Goal: Task Accomplishment & Management: Complete application form

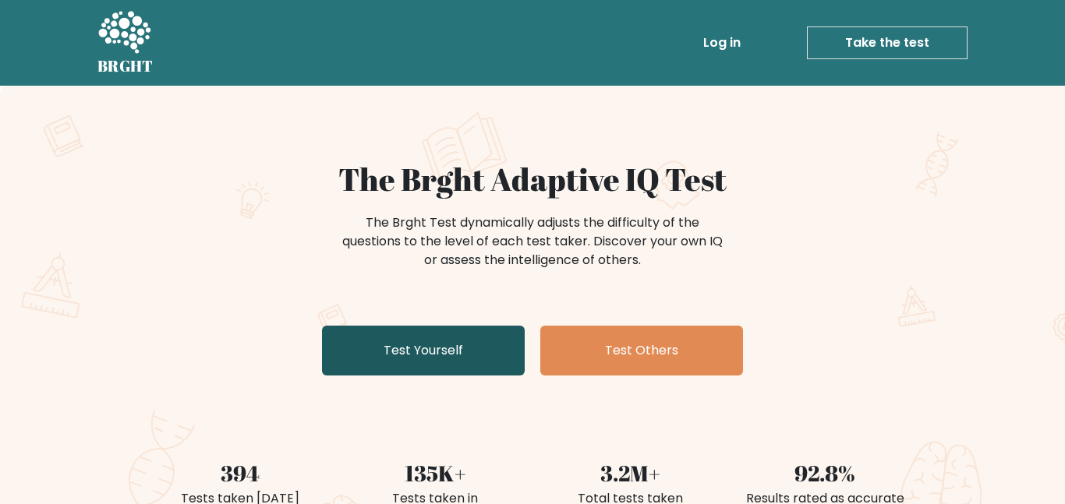
click at [461, 346] on link "Test Yourself" at bounding box center [423, 351] width 203 height 50
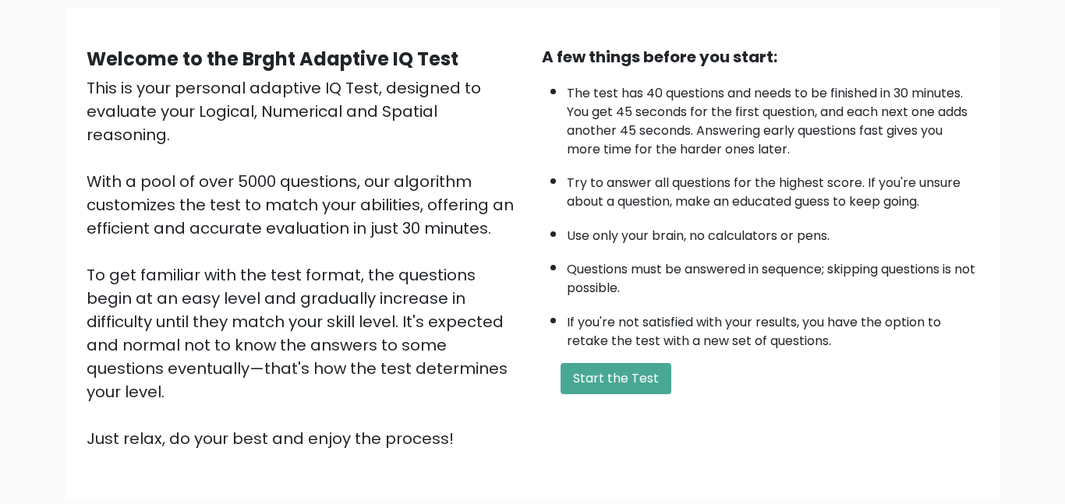
scroll to position [120, 0]
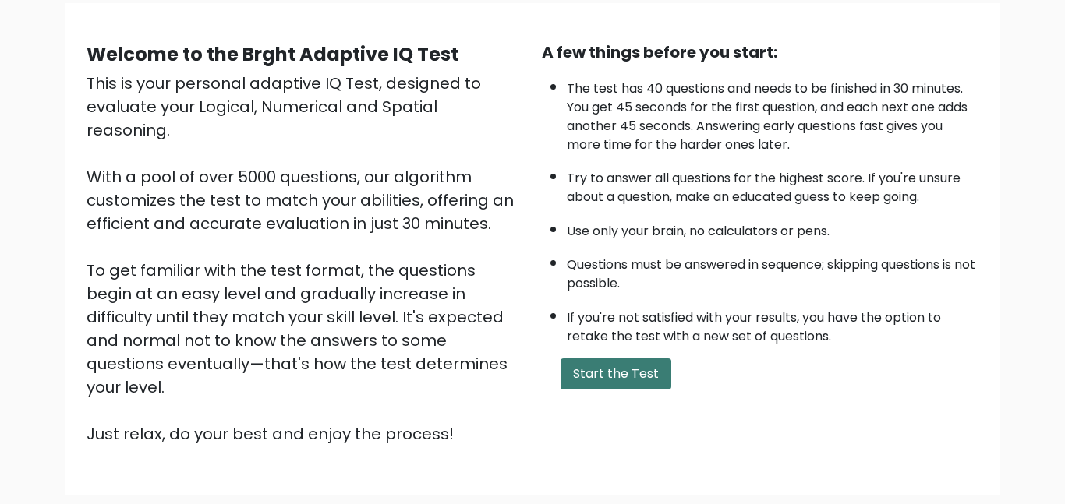
click at [612, 369] on button "Start the Test" at bounding box center [616, 374] width 111 height 31
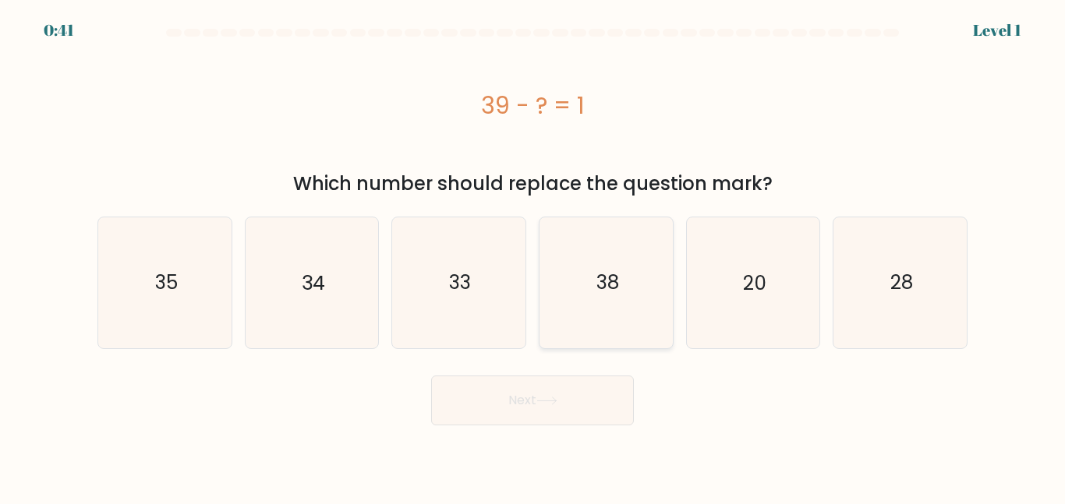
click at [607, 271] on text "38" at bounding box center [607, 282] width 23 height 27
click at [533, 257] on input "d. 38" at bounding box center [533, 255] width 1 height 4
radio input "true"
click at [582, 399] on button "Next" at bounding box center [532, 401] width 203 height 50
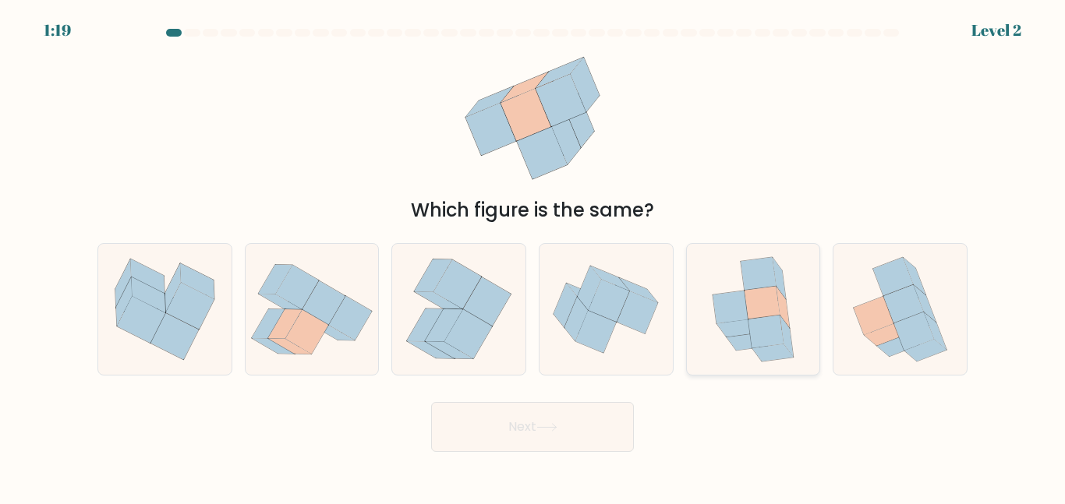
click at [738, 320] on icon at bounding box center [731, 307] width 36 height 33
click at [533, 257] on input "e." at bounding box center [533, 255] width 1 height 4
radio input "true"
click at [519, 425] on button "Next" at bounding box center [532, 427] width 203 height 50
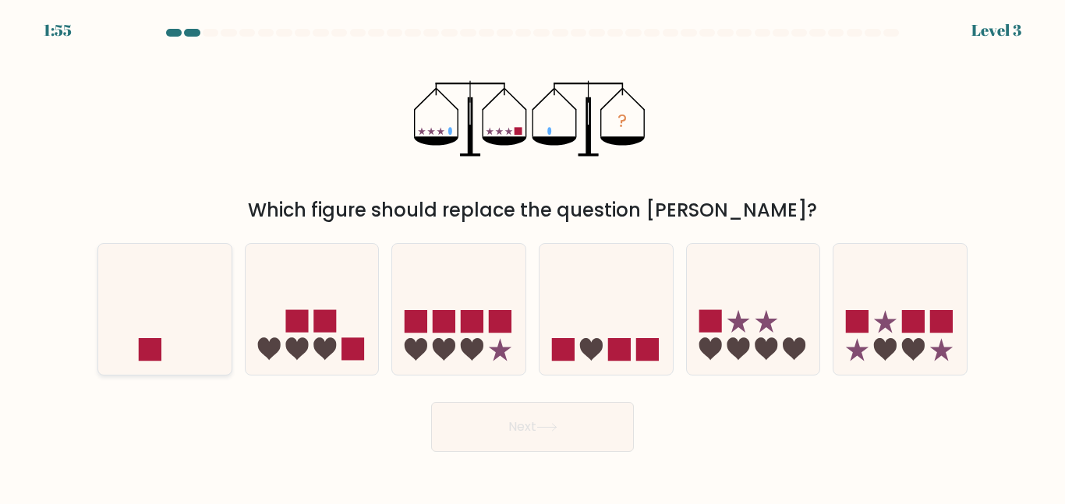
click at [212, 313] on icon at bounding box center [164, 309] width 133 height 110
click at [533, 257] on input "a." at bounding box center [533, 255] width 1 height 4
radio input "true"
click at [502, 438] on button "Next" at bounding box center [532, 427] width 203 height 50
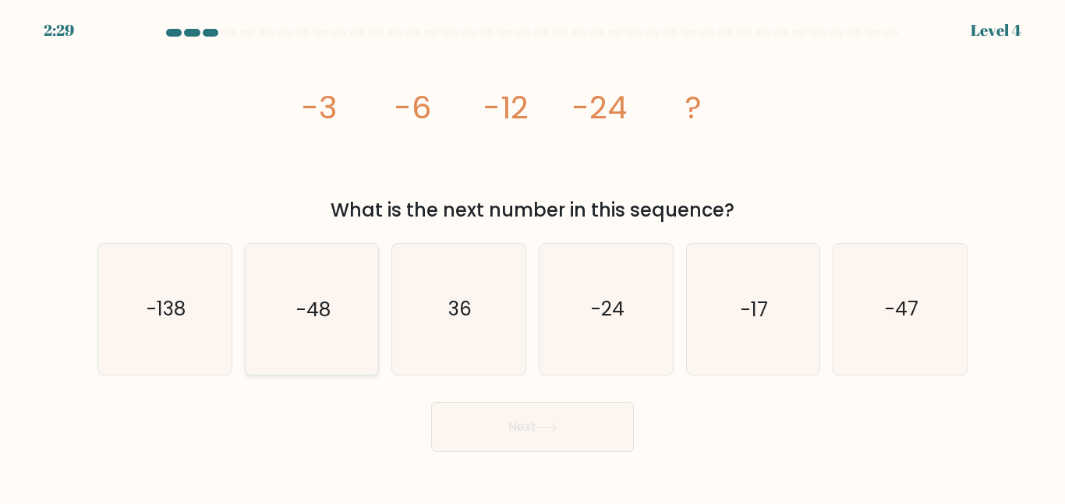
click at [320, 282] on icon "-48" at bounding box center [311, 309] width 130 height 130
click at [533, 257] on input "b. -48" at bounding box center [533, 255] width 1 height 4
radio input "true"
click at [521, 450] on button "Next" at bounding box center [532, 427] width 203 height 50
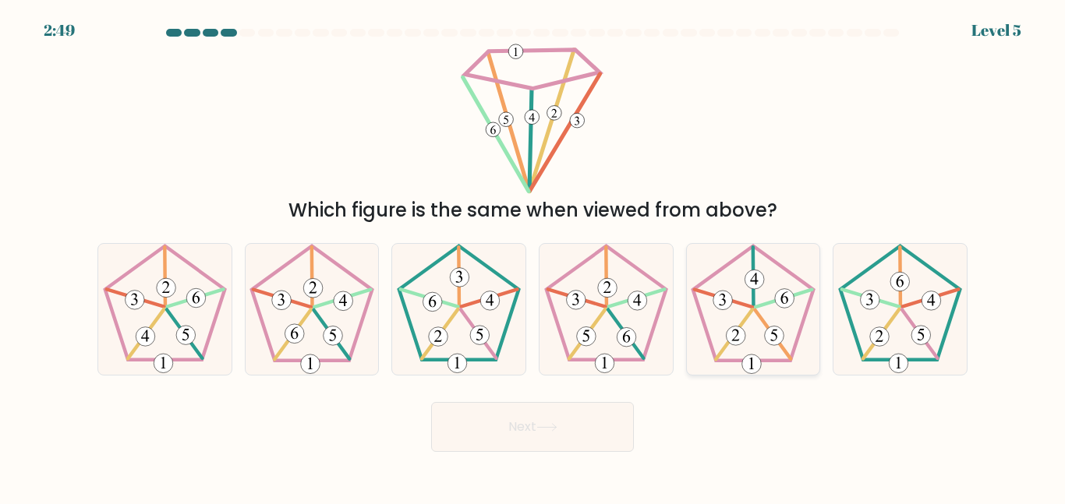
click at [717, 289] on icon at bounding box center [753, 309] width 130 height 130
click at [533, 257] on input "e." at bounding box center [533, 255] width 1 height 4
radio input "true"
click at [568, 414] on button "Next" at bounding box center [532, 427] width 203 height 50
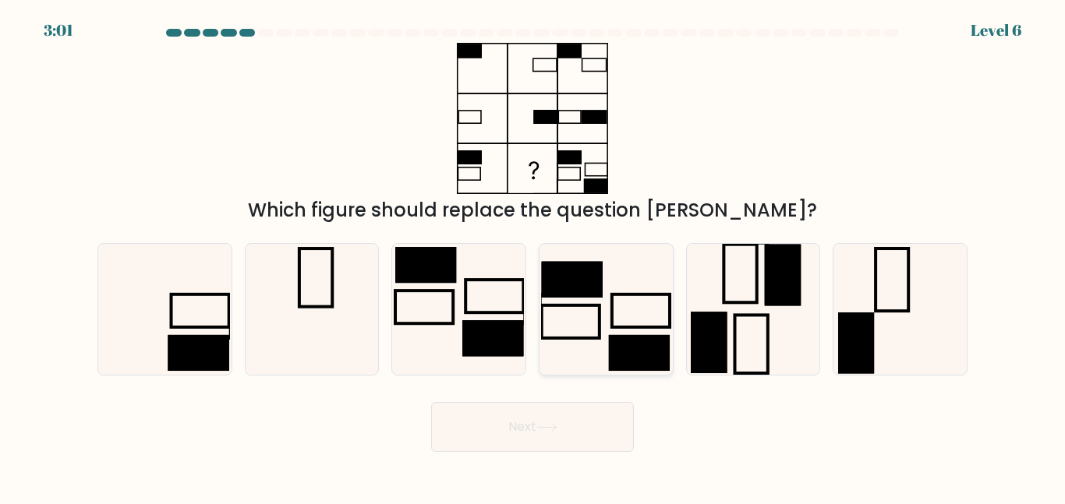
click at [601, 301] on icon at bounding box center [606, 309] width 130 height 130
click at [533, 257] on input "d." at bounding box center [533, 255] width 1 height 4
radio input "true"
click at [462, 293] on icon at bounding box center [459, 309] width 130 height 130
click at [533, 257] on input "c." at bounding box center [533, 255] width 1 height 4
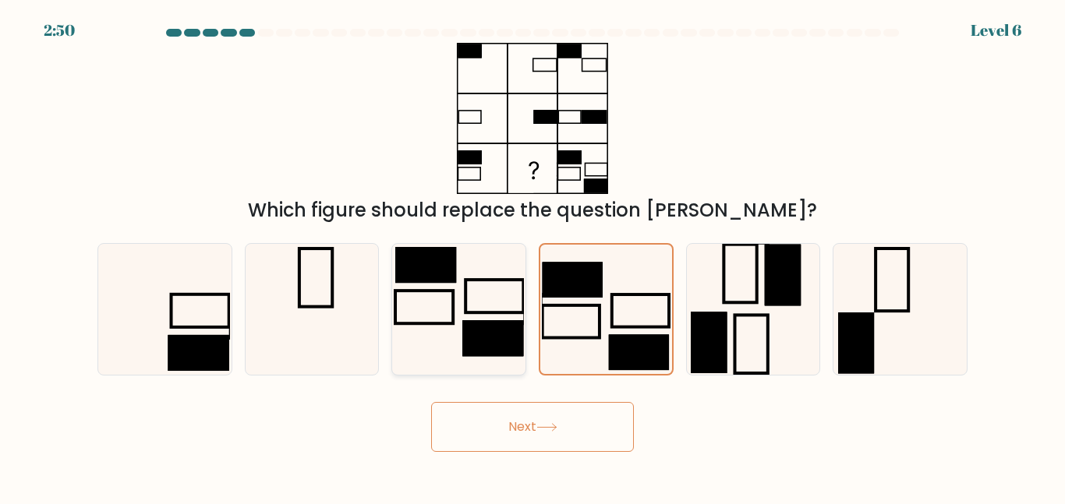
radio input "true"
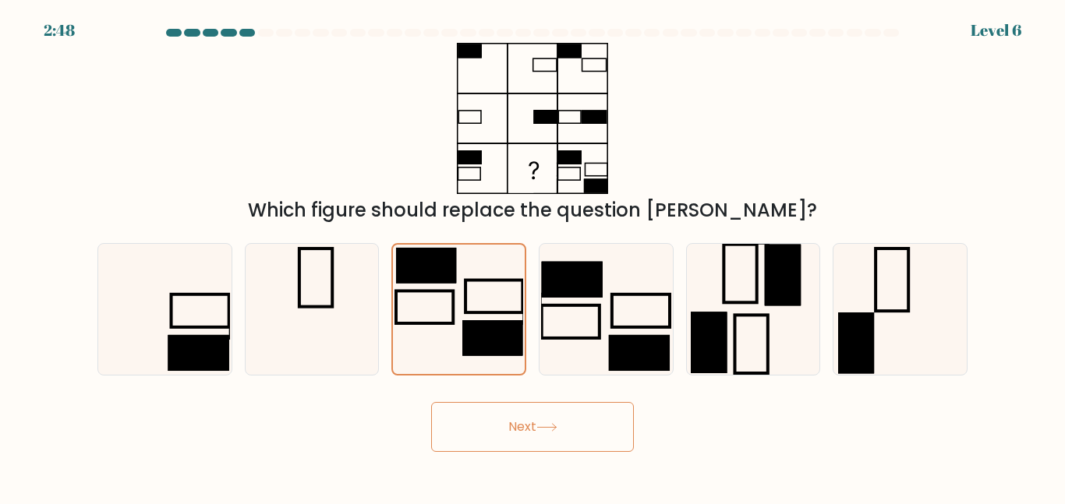
click at [561, 430] on button "Next" at bounding box center [532, 427] width 203 height 50
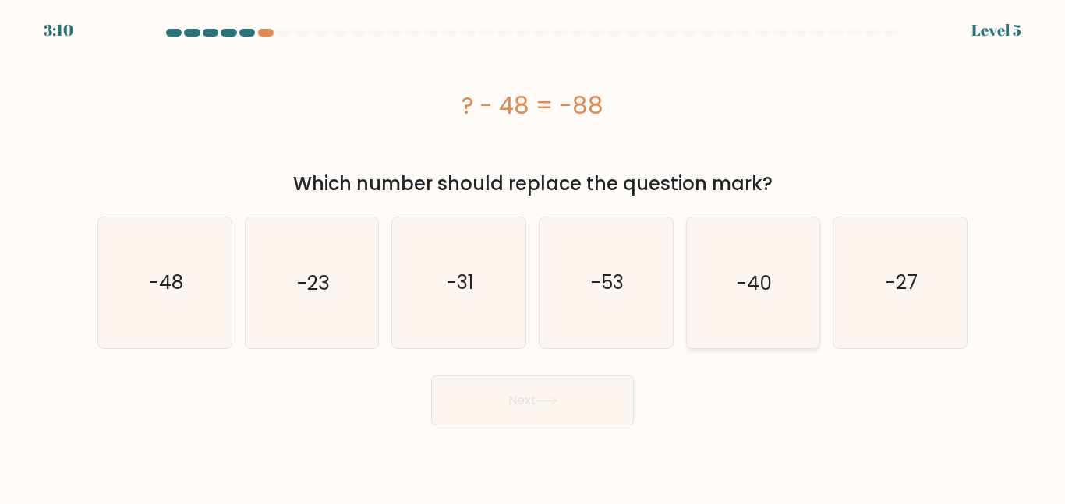
click at [751, 294] on text "-40" at bounding box center [754, 282] width 35 height 27
click at [533, 257] on input "e. -40" at bounding box center [533, 255] width 1 height 4
radio input "true"
click at [562, 400] on button "Next" at bounding box center [532, 401] width 203 height 50
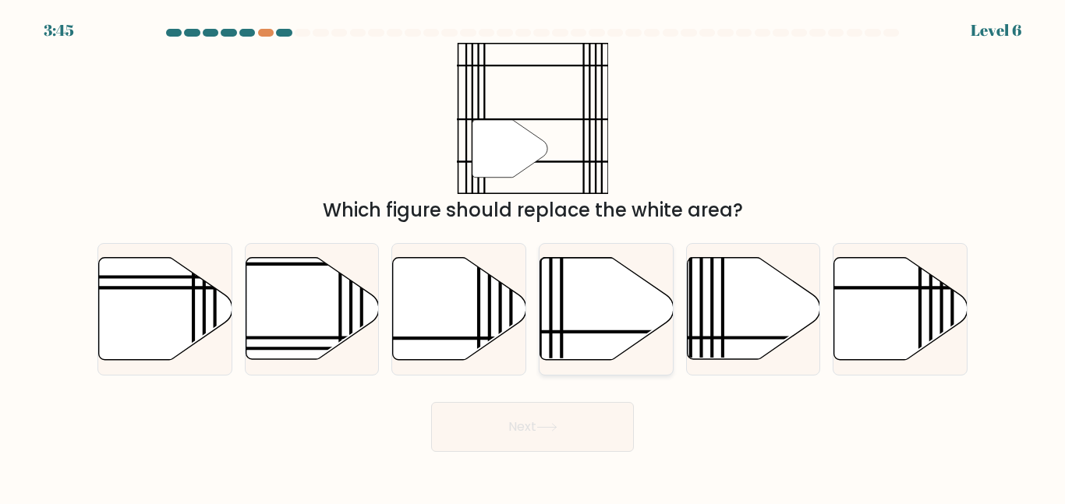
click at [620, 299] on icon at bounding box center [606, 309] width 133 height 102
click at [533, 257] on input "d." at bounding box center [533, 255] width 1 height 4
radio input "true"
click at [522, 429] on button "Next" at bounding box center [532, 427] width 203 height 50
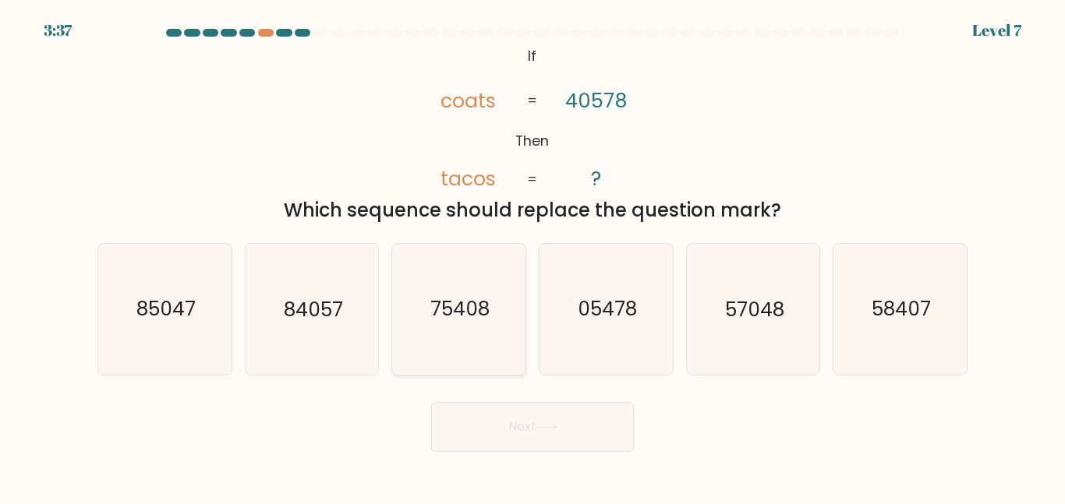
click at [455, 324] on icon "75408" at bounding box center [459, 309] width 130 height 130
click at [533, 257] on input "c. 75408" at bounding box center [533, 255] width 1 height 4
radio input "true"
click at [529, 436] on button "Next" at bounding box center [532, 427] width 203 height 50
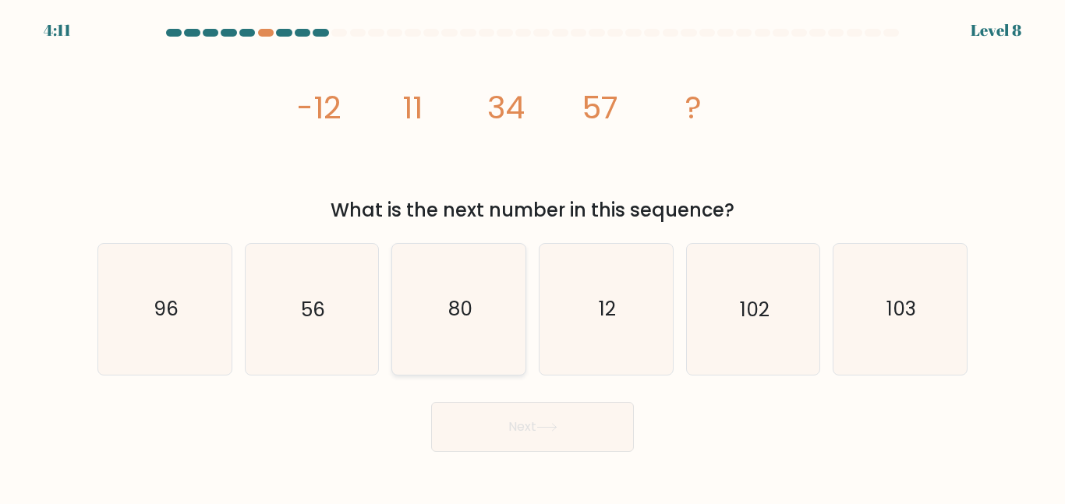
click at [448, 303] on text "80" at bounding box center [460, 309] width 24 height 27
click at [533, 257] on input "c. 80" at bounding box center [533, 255] width 1 height 4
radio input "true"
click at [526, 438] on button "Next" at bounding box center [532, 427] width 203 height 50
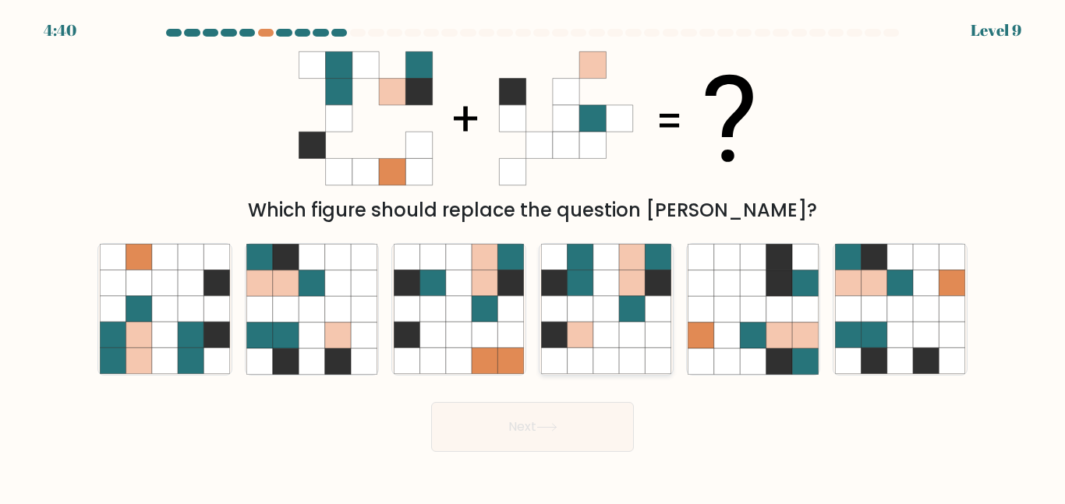
click at [586, 337] on icon at bounding box center [580, 336] width 26 height 26
click at [533, 257] on input "d." at bounding box center [533, 255] width 1 height 4
radio input "true"
click at [520, 406] on button "Next" at bounding box center [532, 427] width 203 height 50
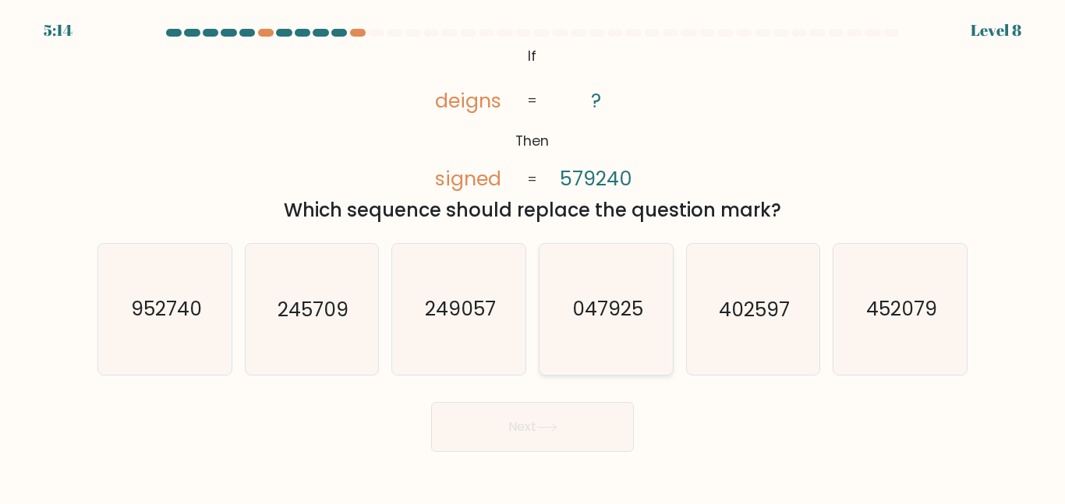
click at [633, 296] on text "047925" at bounding box center [607, 309] width 71 height 27
click at [533, 257] on input "d. 047925" at bounding box center [533, 255] width 1 height 4
radio input "true"
click at [554, 412] on button "Next" at bounding box center [532, 427] width 203 height 50
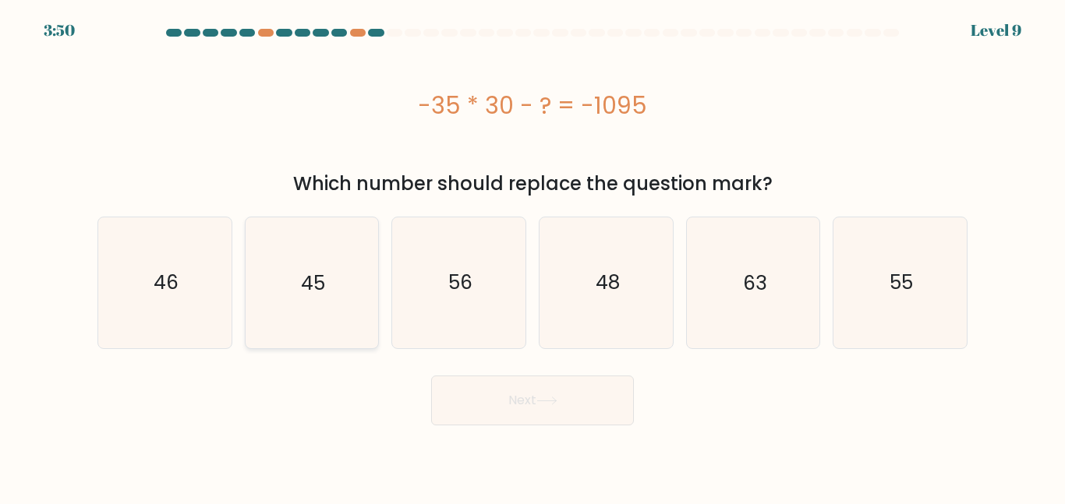
click at [335, 303] on icon "45" at bounding box center [311, 283] width 130 height 130
click at [533, 257] on input "b. 45" at bounding box center [533, 255] width 1 height 4
radio input "true"
click at [529, 400] on button "Next" at bounding box center [532, 401] width 203 height 50
click at [520, 400] on button "Next" at bounding box center [532, 401] width 203 height 50
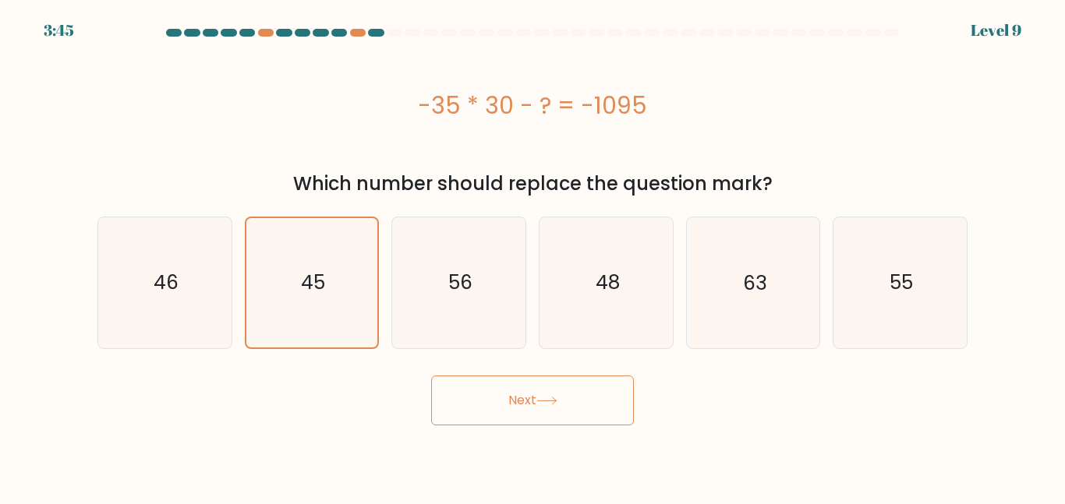
click at [579, 402] on button "Next" at bounding box center [532, 401] width 203 height 50
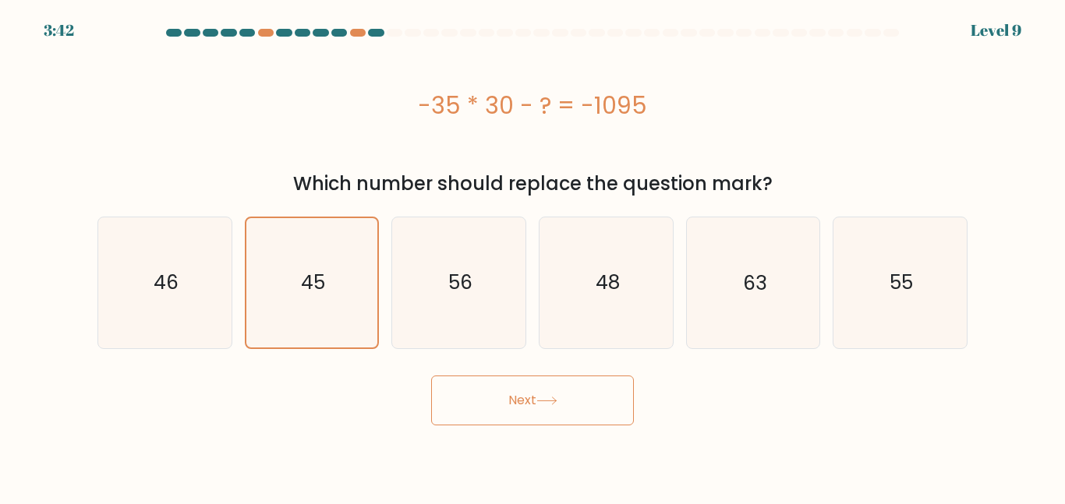
click at [579, 402] on button "Next" at bounding box center [532, 401] width 203 height 50
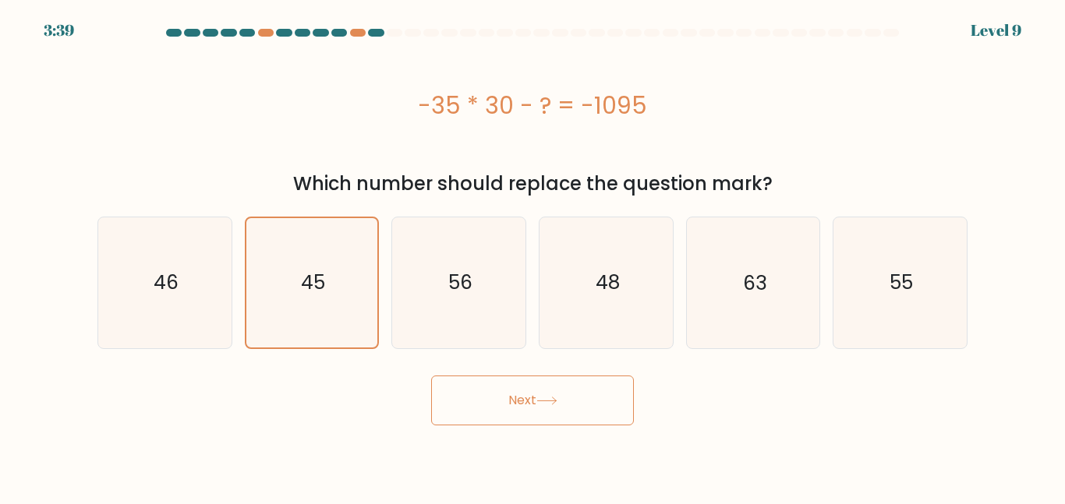
click at [579, 402] on button "Next" at bounding box center [532, 401] width 203 height 50
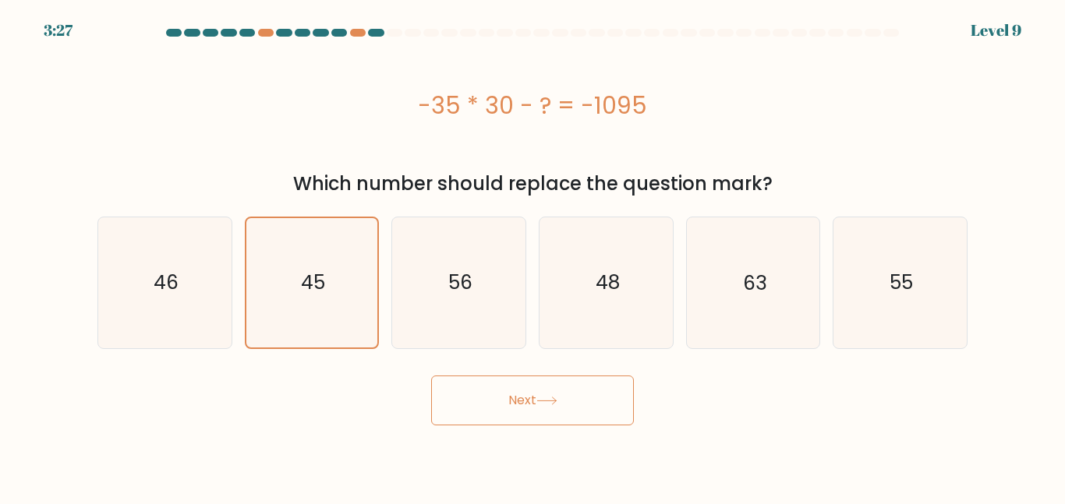
click at [579, 402] on button "Next" at bounding box center [532, 401] width 203 height 50
click at [555, 391] on button "Next" at bounding box center [532, 401] width 203 height 50
click at [502, 398] on button "Next" at bounding box center [532, 401] width 203 height 50
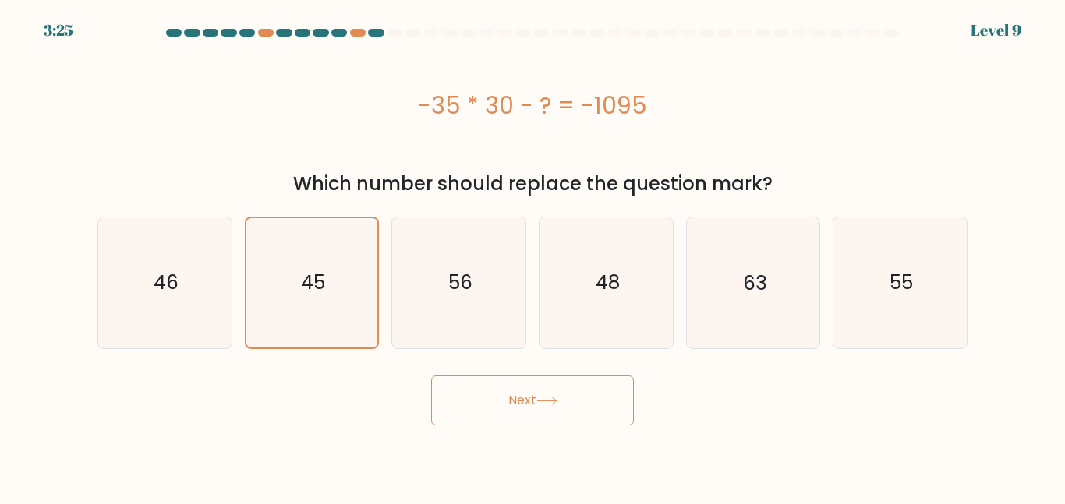
click at [502, 398] on button "Next" at bounding box center [532, 401] width 203 height 50
click at [501, 401] on button "Next" at bounding box center [532, 401] width 203 height 50
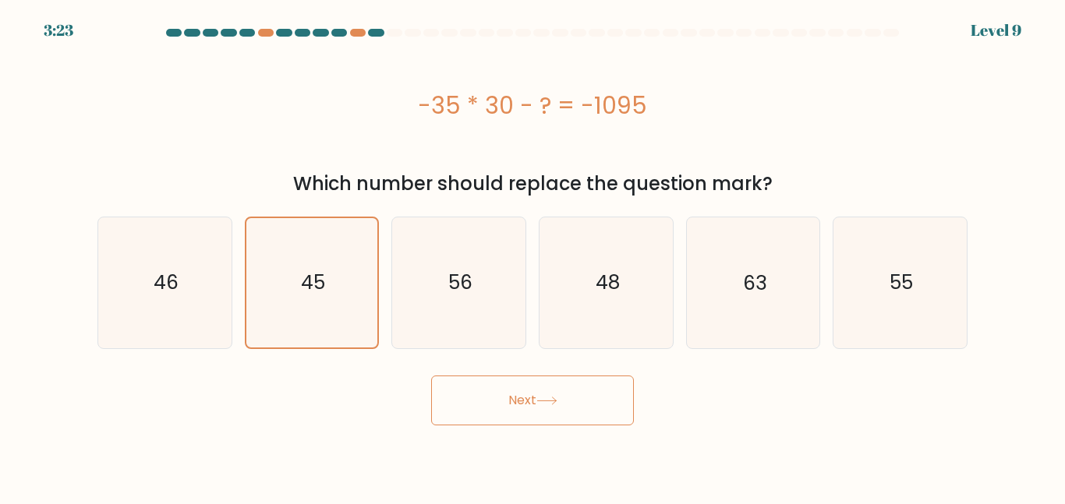
click at [501, 401] on button "Next" at bounding box center [532, 401] width 203 height 50
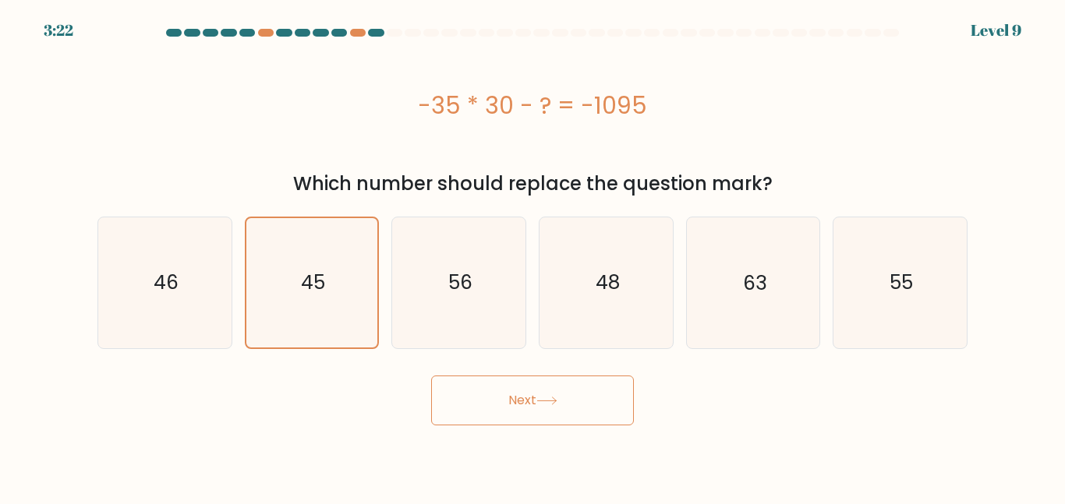
click at [501, 401] on button "Next" at bounding box center [532, 401] width 203 height 50
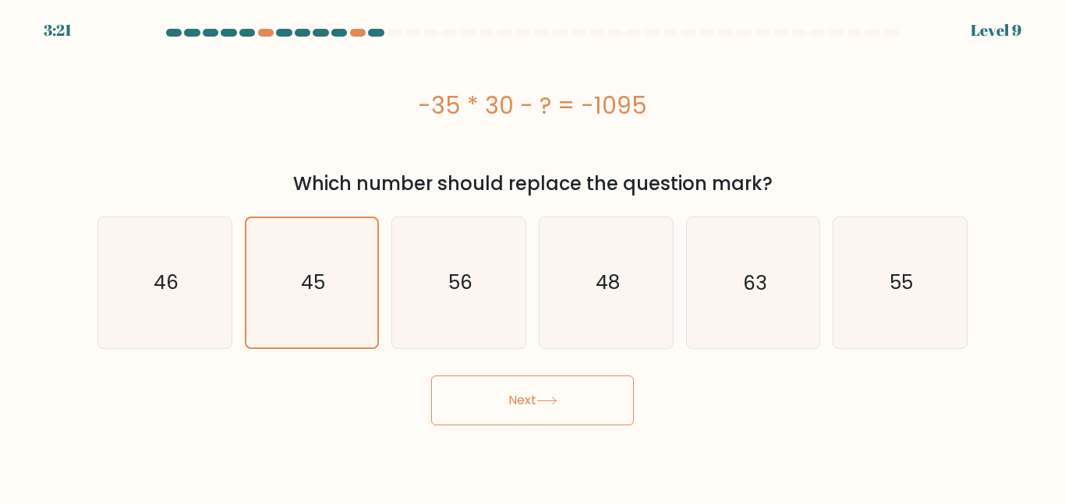
click at [501, 401] on button "Next" at bounding box center [532, 401] width 203 height 50
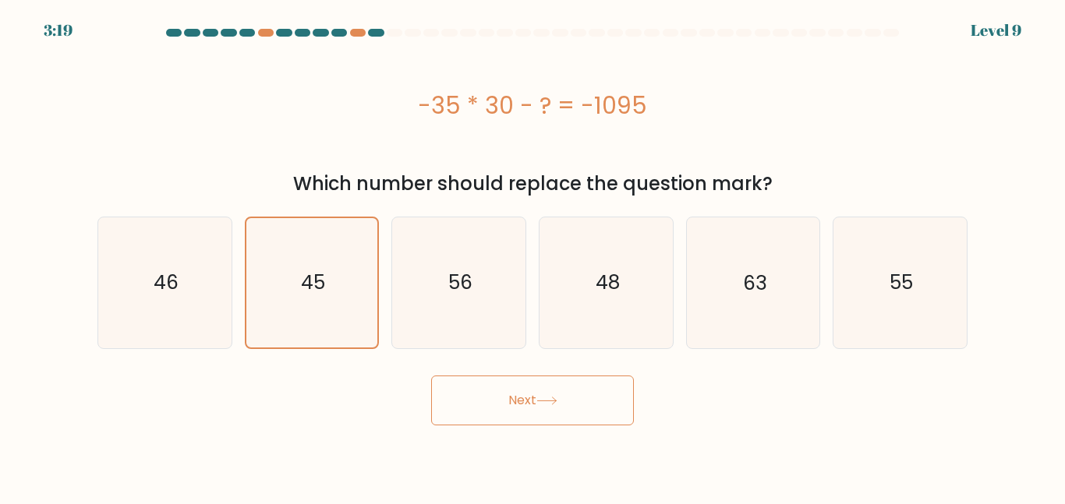
click at [501, 401] on button "Next" at bounding box center [532, 401] width 203 height 50
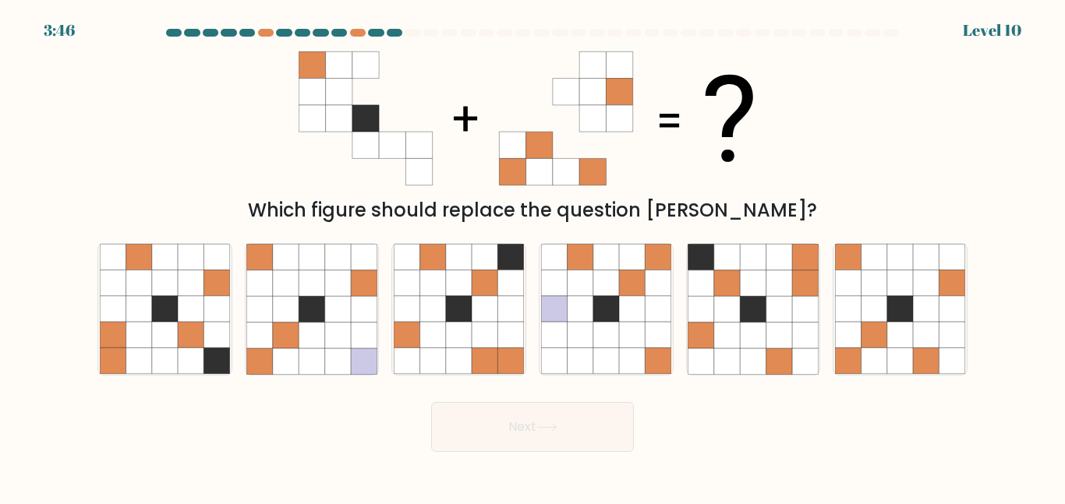
click at [987, 288] on form at bounding box center [532, 240] width 1065 height 423
click at [939, 292] on icon at bounding box center [926, 284] width 26 height 26
click at [533, 257] on input "f." at bounding box center [533, 255] width 1 height 4
radio input "true"
click at [542, 436] on button "Next" at bounding box center [532, 427] width 203 height 50
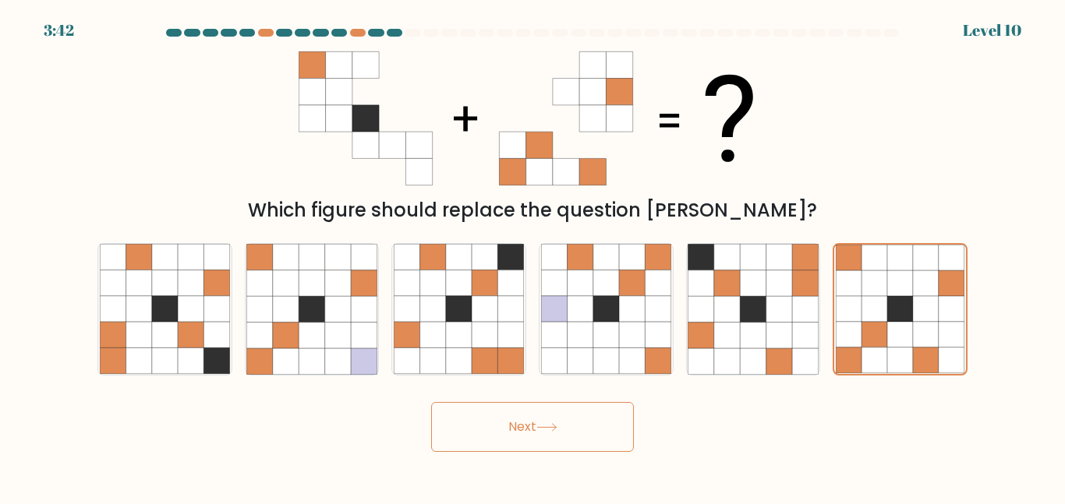
click at [542, 436] on button "Next" at bounding box center [532, 427] width 203 height 50
click at [522, 430] on button "Next" at bounding box center [532, 427] width 203 height 50
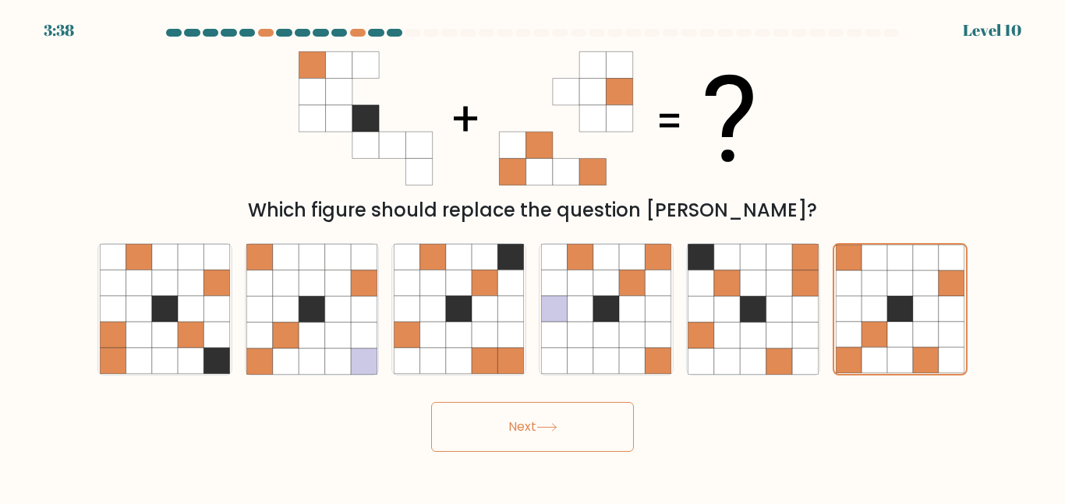
click at [522, 430] on button "Next" at bounding box center [532, 427] width 203 height 50
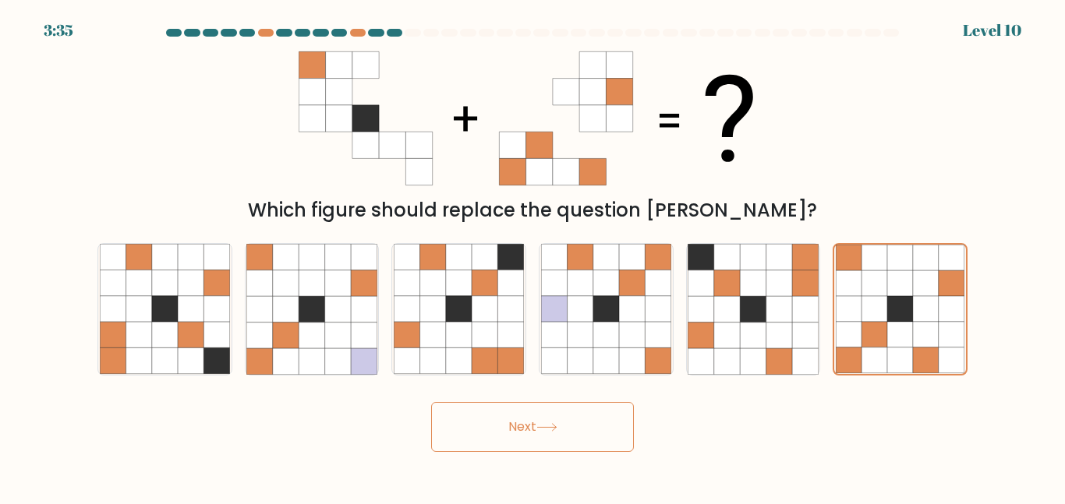
click at [522, 430] on button "Next" at bounding box center [532, 427] width 203 height 50
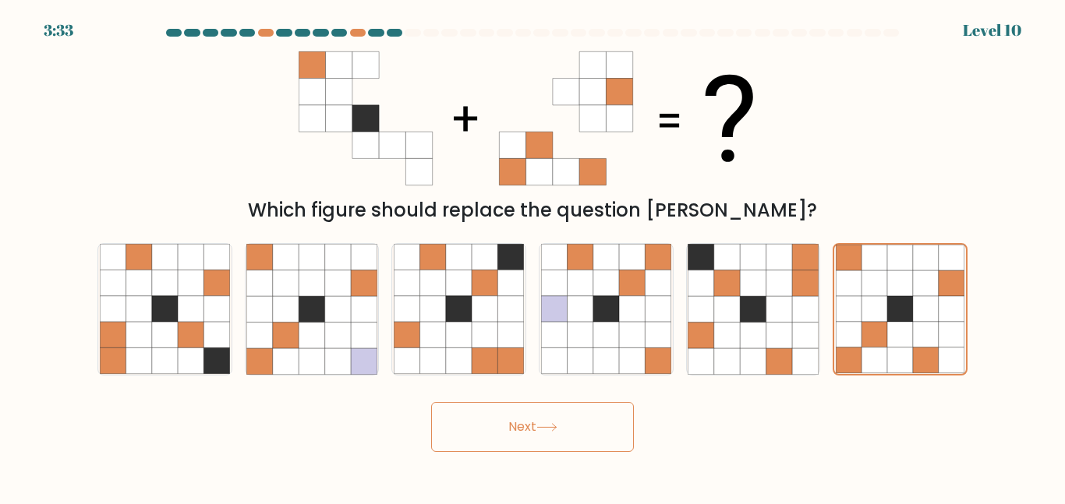
click at [522, 430] on button "Next" at bounding box center [532, 427] width 203 height 50
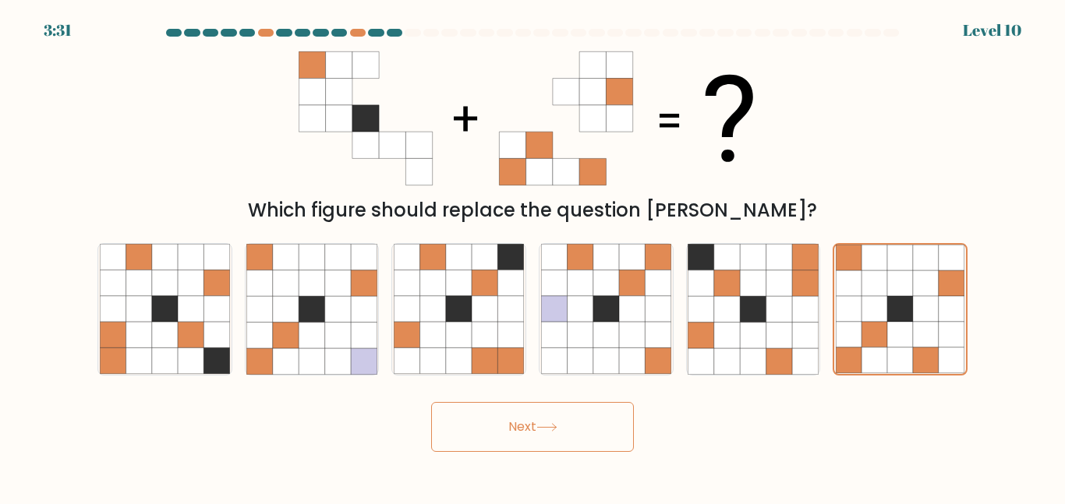
click at [522, 430] on button "Next" at bounding box center [532, 427] width 203 height 50
click at [921, 312] on icon at bounding box center [926, 309] width 26 height 26
click at [533, 257] on input "f." at bounding box center [533, 255] width 1 height 4
click at [517, 435] on button "Next" at bounding box center [532, 427] width 203 height 50
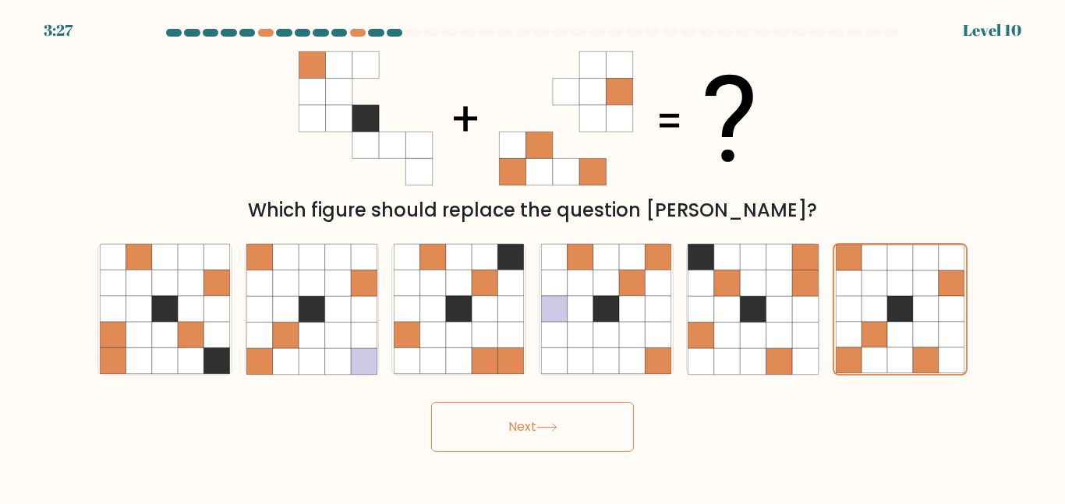
click at [517, 435] on button "Next" at bounding box center [532, 427] width 203 height 50
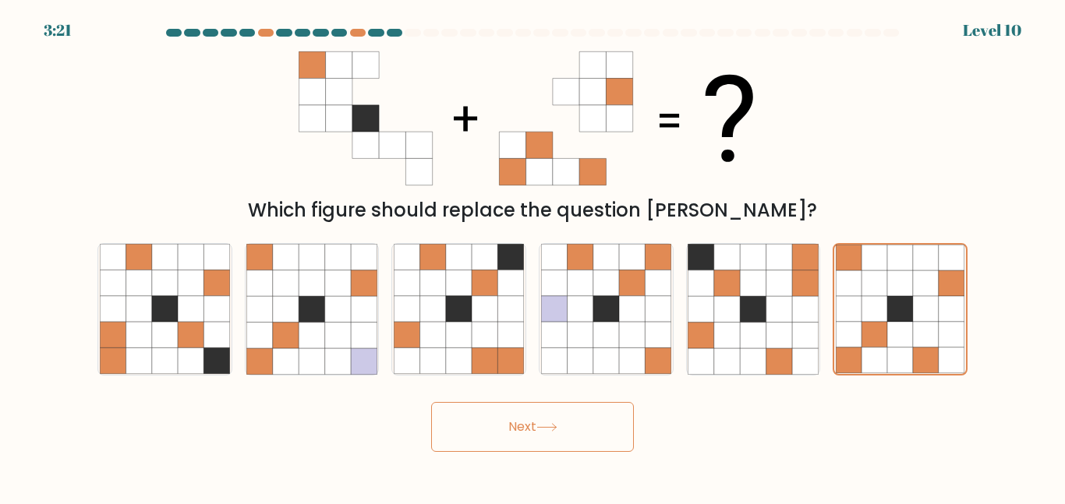
click at [517, 435] on button "Next" at bounding box center [532, 427] width 203 height 50
click at [519, 436] on button "Next" at bounding box center [532, 427] width 203 height 50
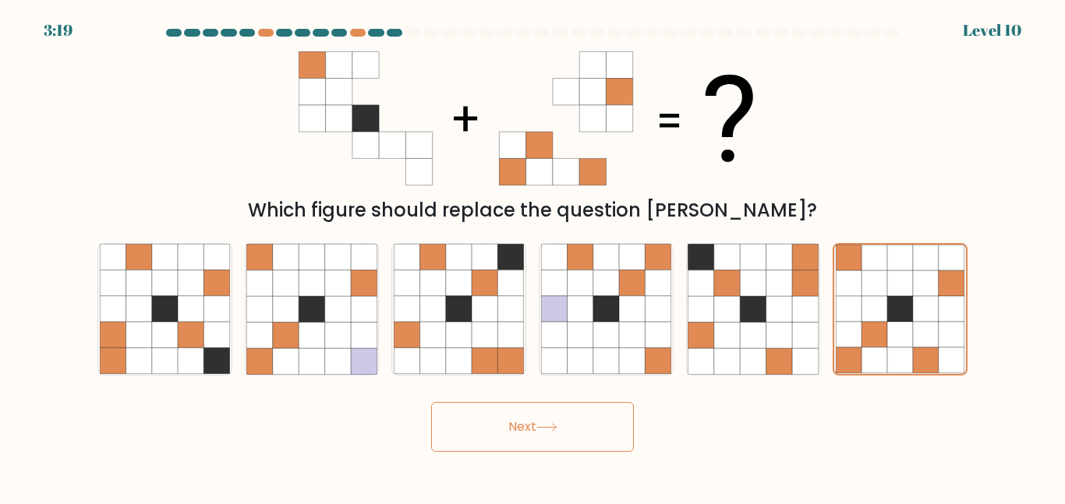
click at [519, 436] on button "Next" at bounding box center [532, 427] width 203 height 50
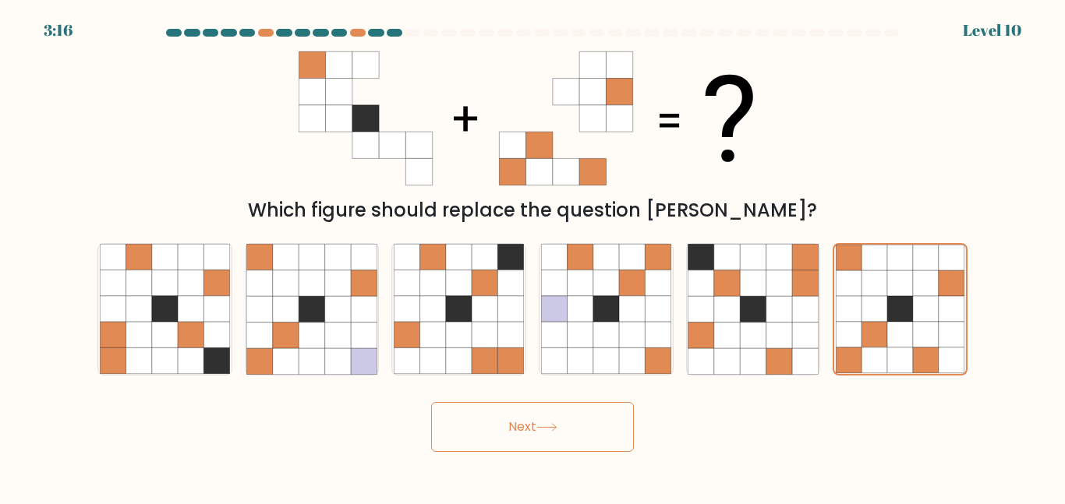
click at [519, 436] on button "Next" at bounding box center [532, 427] width 203 height 50
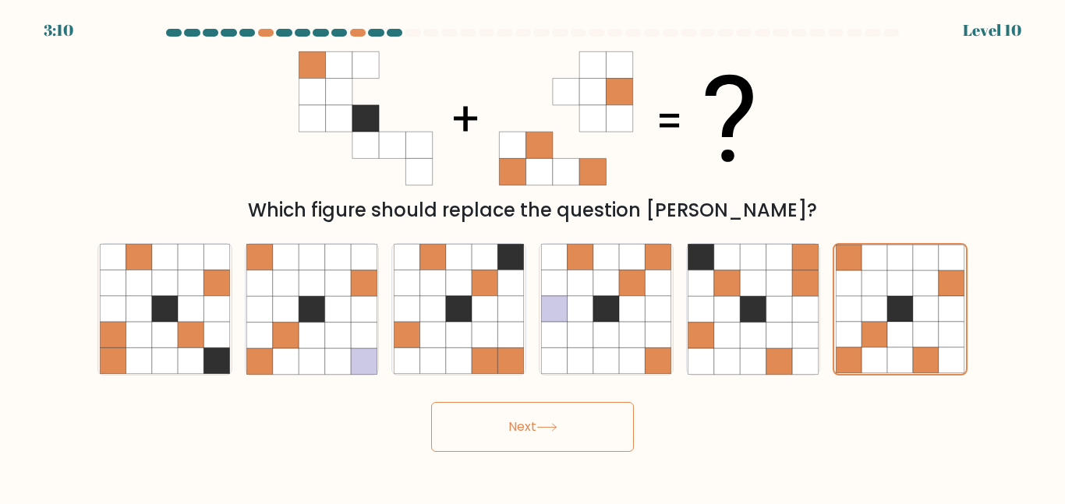
click at [519, 436] on button "Next" at bounding box center [532, 427] width 203 height 50
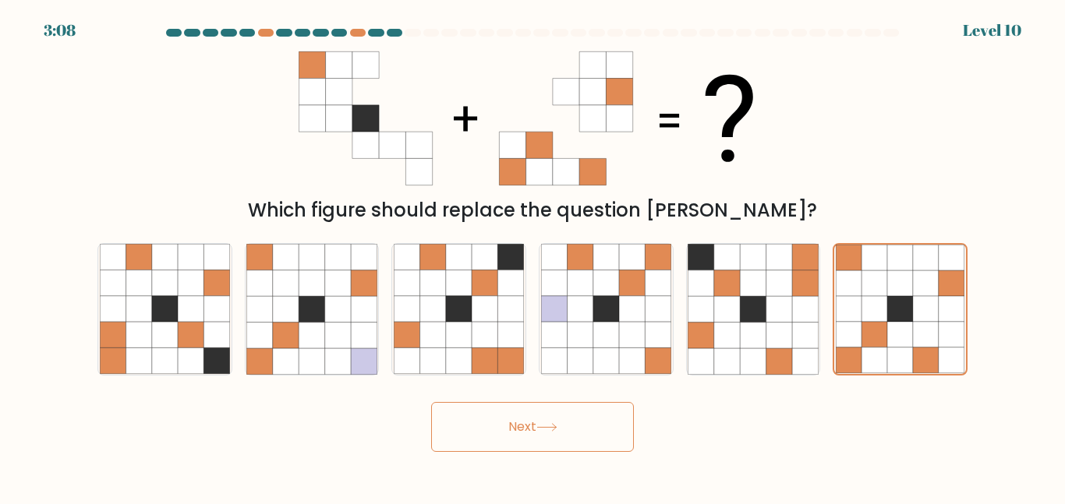
click at [519, 436] on button "Next" at bounding box center [532, 427] width 203 height 50
click at [317, 60] on icon at bounding box center [312, 64] width 27 height 27
click at [531, 443] on button "Next" at bounding box center [532, 427] width 203 height 50
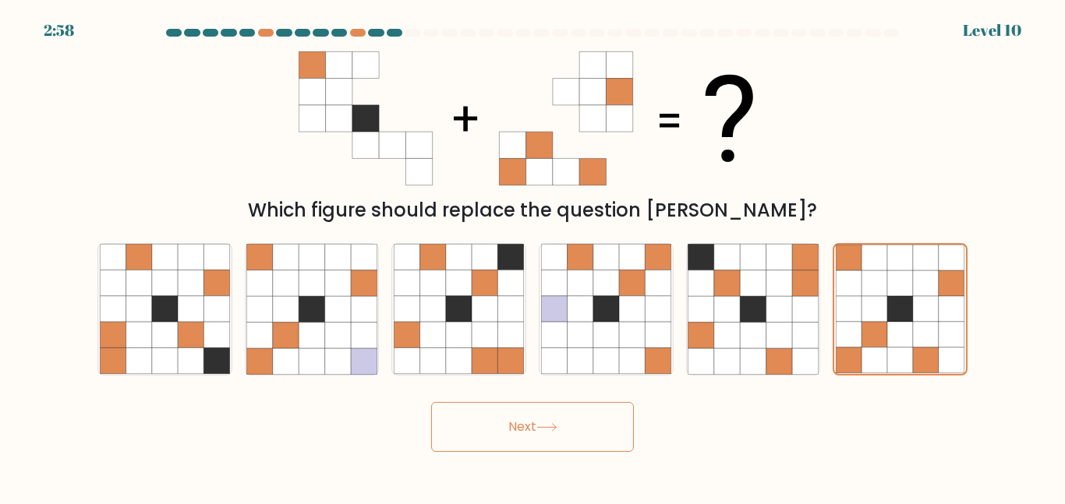
click at [531, 443] on button "Next" at bounding box center [532, 427] width 203 height 50
click at [546, 426] on icon at bounding box center [546, 427] width 21 height 9
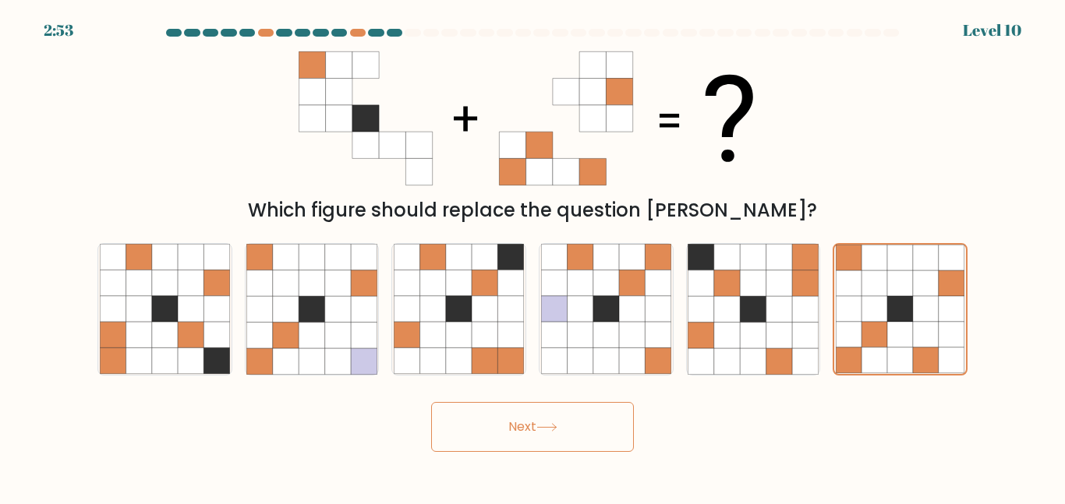
click at [546, 426] on icon at bounding box center [546, 427] width 21 height 9
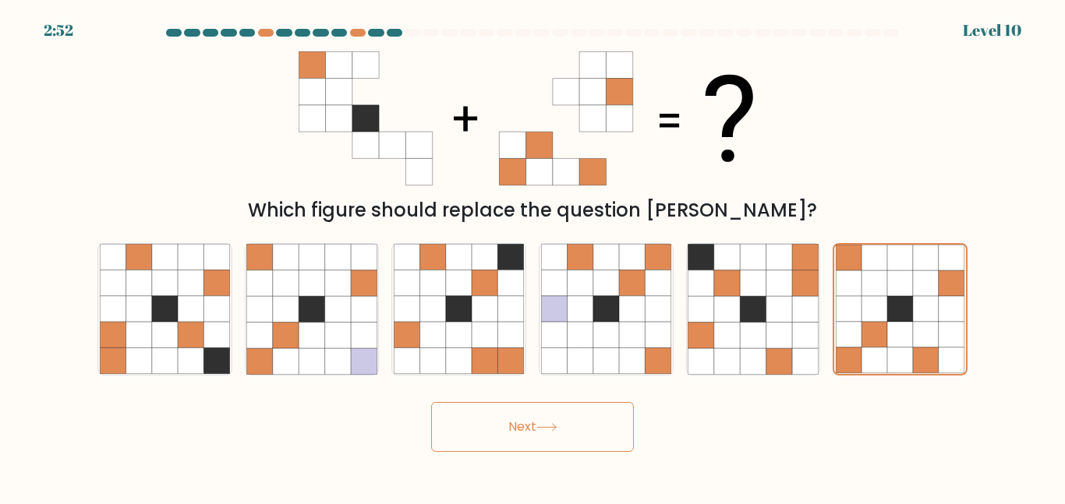
click at [546, 426] on icon at bounding box center [546, 427] width 21 height 9
click at [848, 285] on icon at bounding box center [849, 284] width 26 height 26
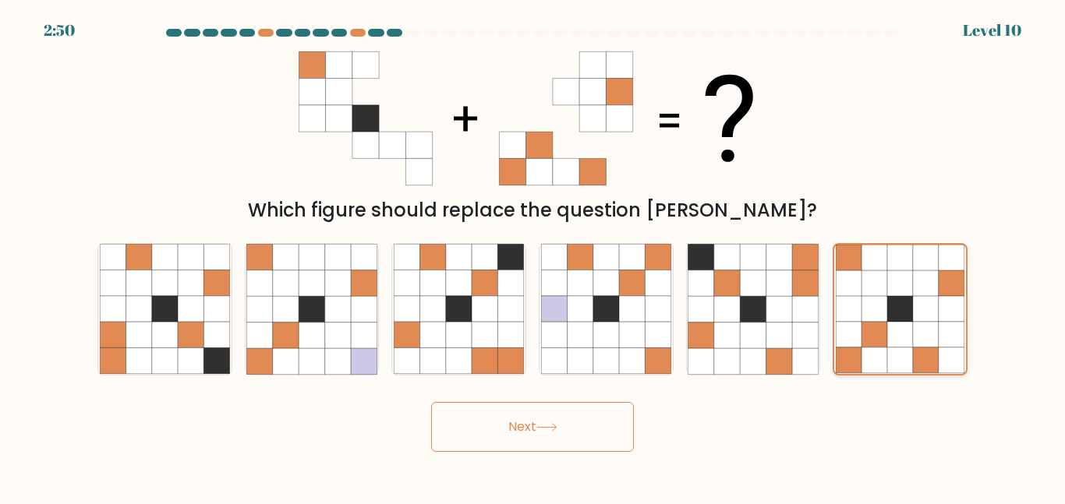
click at [533, 257] on input "f." at bounding box center [533, 255] width 1 height 4
click at [848, 285] on icon at bounding box center [849, 284] width 26 height 26
click at [533, 257] on input "f." at bounding box center [533, 255] width 1 height 4
click at [848, 285] on icon at bounding box center [849, 284] width 26 height 26
click at [533, 257] on input "f." at bounding box center [533, 255] width 1 height 4
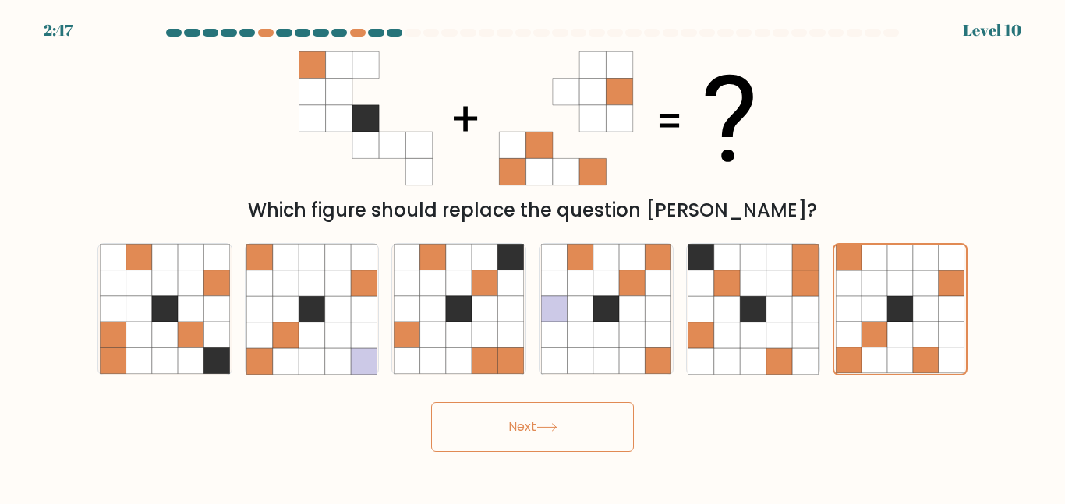
click at [487, 429] on button "Next" at bounding box center [532, 427] width 203 height 50
click at [485, 429] on button "Next" at bounding box center [532, 427] width 203 height 50
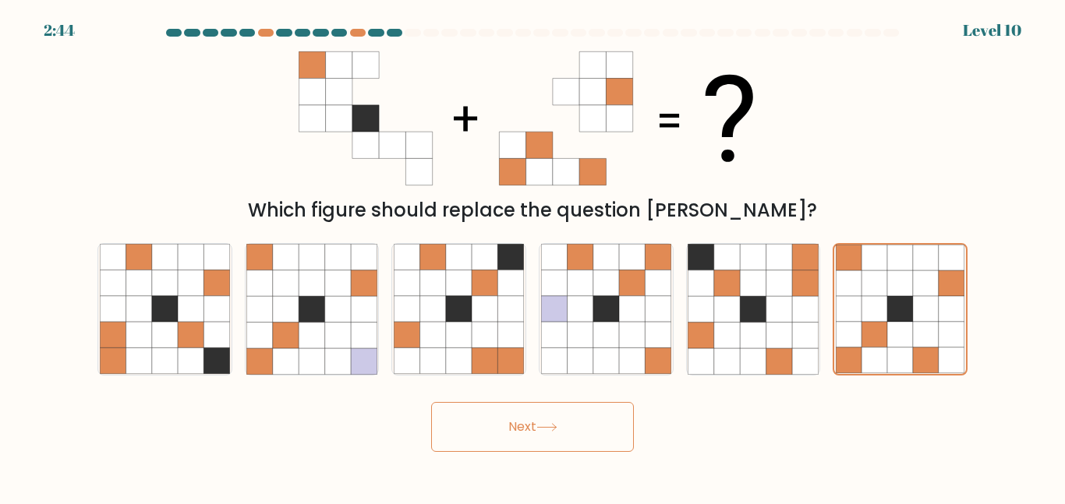
drag, startPoint x: 485, startPoint y: 429, endPoint x: 486, endPoint y: 395, distance: 34.3
click at [486, 395] on div "Next" at bounding box center [532, 424] width 889 height 58
click at [487, 395] on div "Next" at bounding box center [532, 424] width 889 height 58
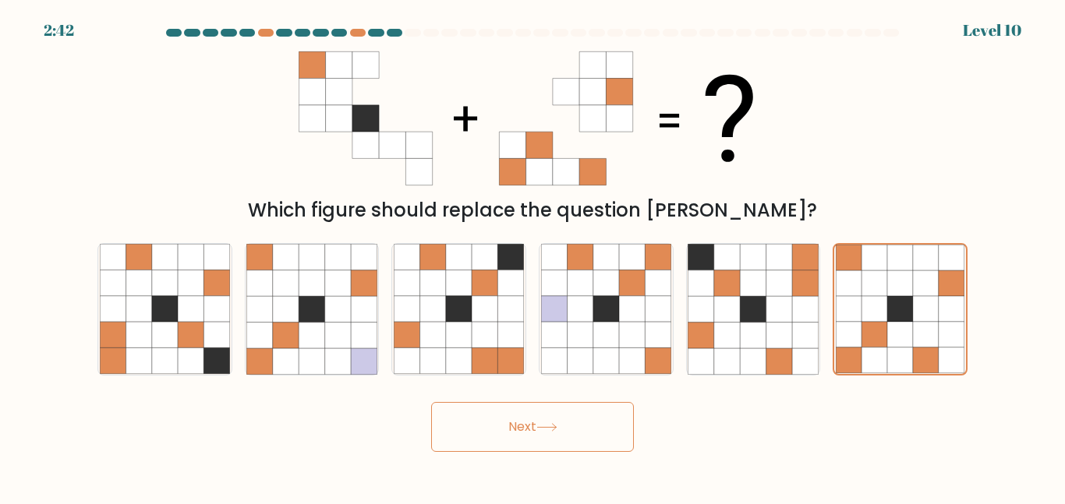
click at [540, 438] on button "Next" at bounding box center [532, 427] width 203 height 50
click at [538, 441] on button "Next" at bounding box center [532, 427] width 203 height 50
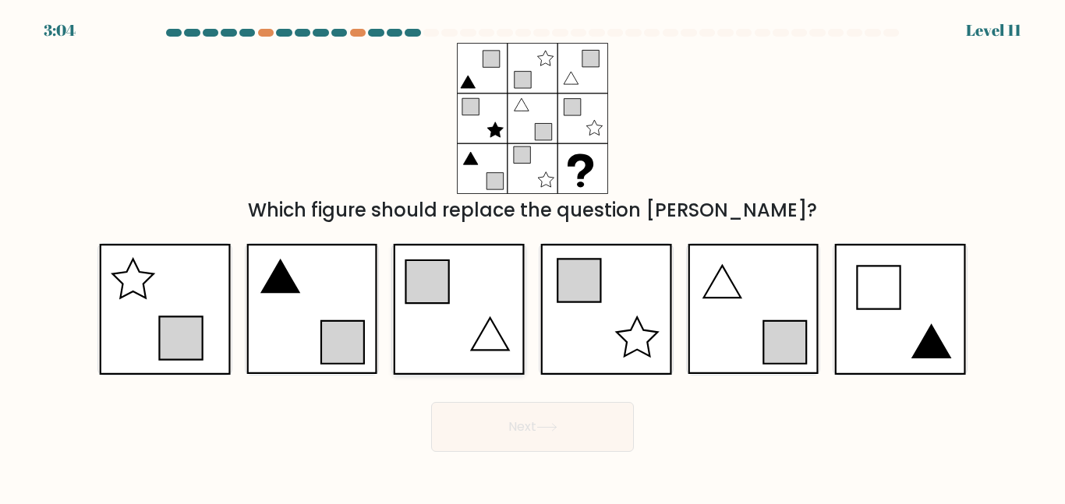
click at [462, 332] on icon at bounding box center [458, 309] width 131 height 130
click at [533, 257] on input "c." at bounding box center [533, 255] width 1 height 4
radio input "true"
click at [730, 320] on icon at bounding box center [753, 309] width 131 height 130
click at [533, 257] on input "e." at bounding box center [533, 255] width 1 height 4
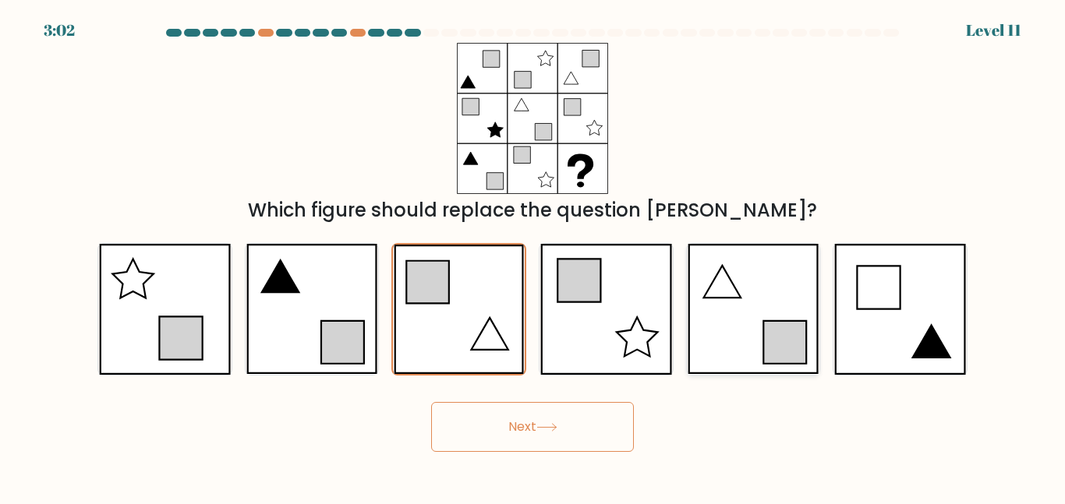
radio input "true"
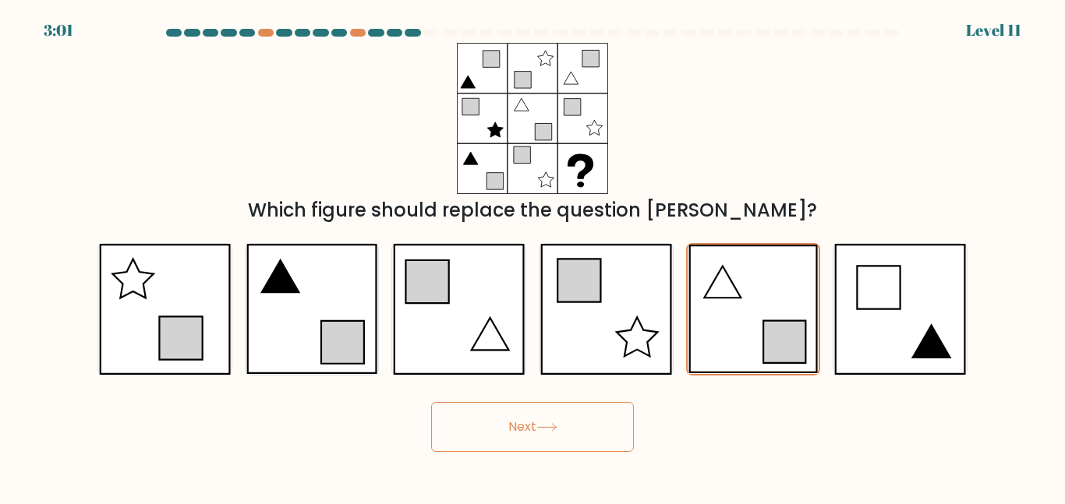
click at [565, 421] on button "Next" at bounding box center [532, 427] width 203 height 50
click at [563, 420] on button "Next" at bounding box center [532, 427] width 203 height 50
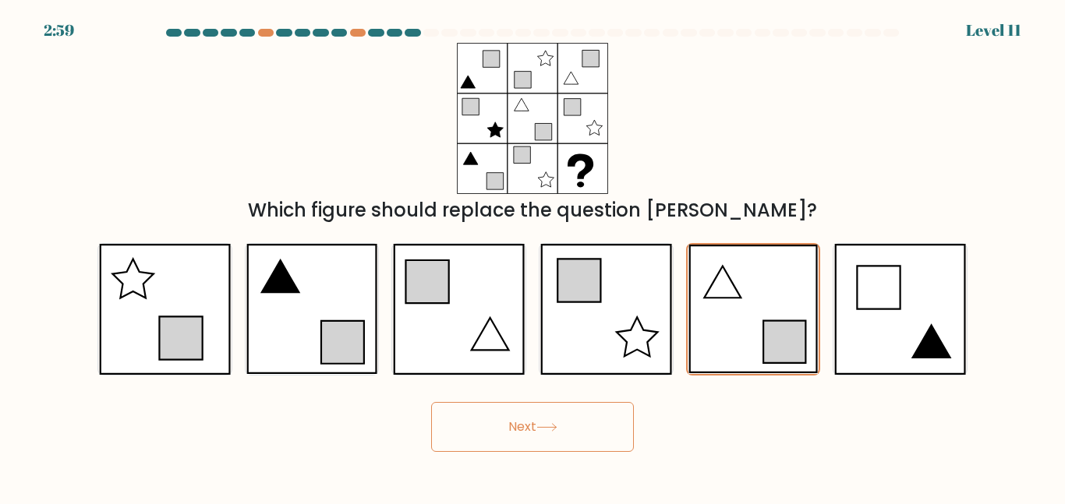
click at [563, 420] on button "Next" at bounding box center [532, 427] width 203 height 50
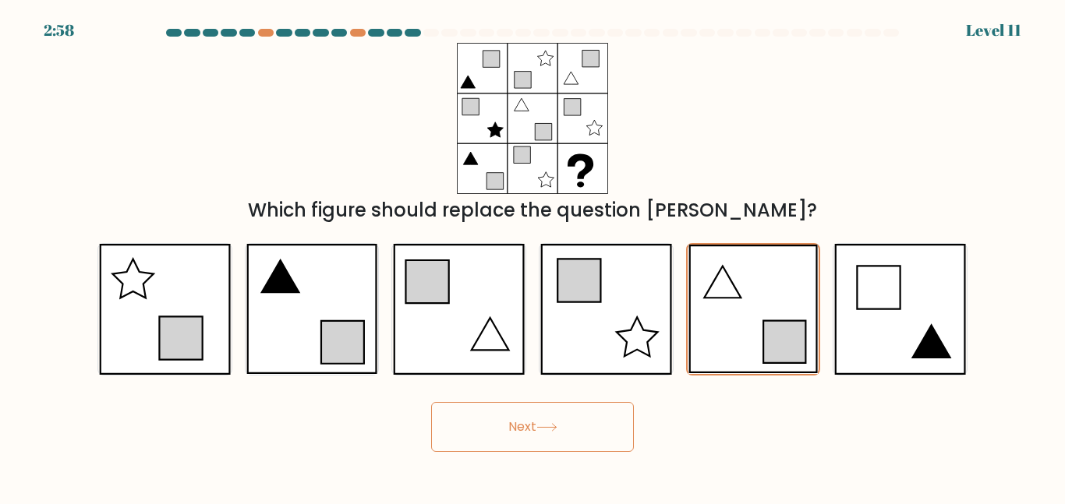
click at [563, 420] on button "Next" at bounding box center [532, 427] width 203 height 50
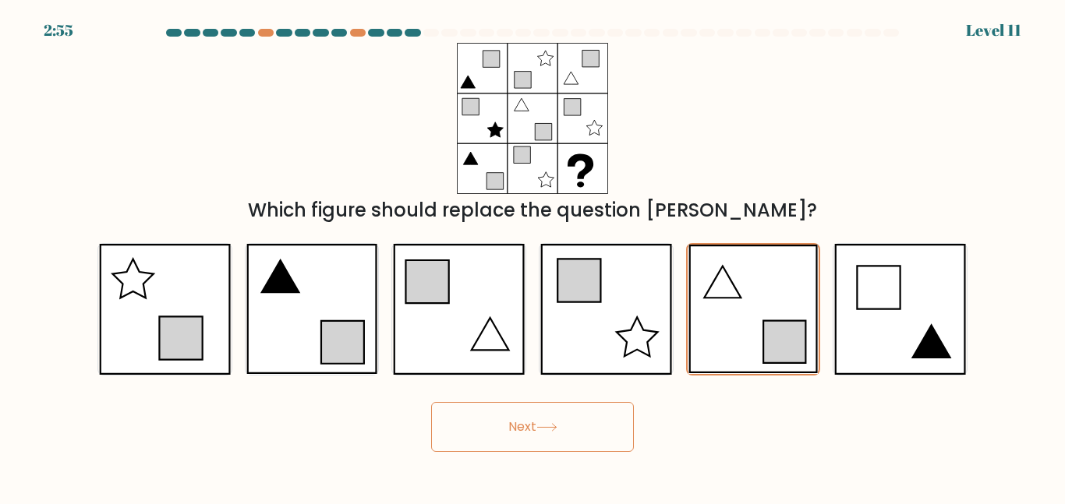
click at [566, 420] on button "Next" at bounding box center [532, 427] width 203 height 50
drag, startPoint x: 566, startPoint y: 420, endPoint x: 561, endPoint y: 412, distance: 8.9
click at [561, 412] on button "Next" at bounding box center [532, 427] width 203 height 50
click at [560, 412] on button "Next" at bounding box center [532, 427] width 203 height 50
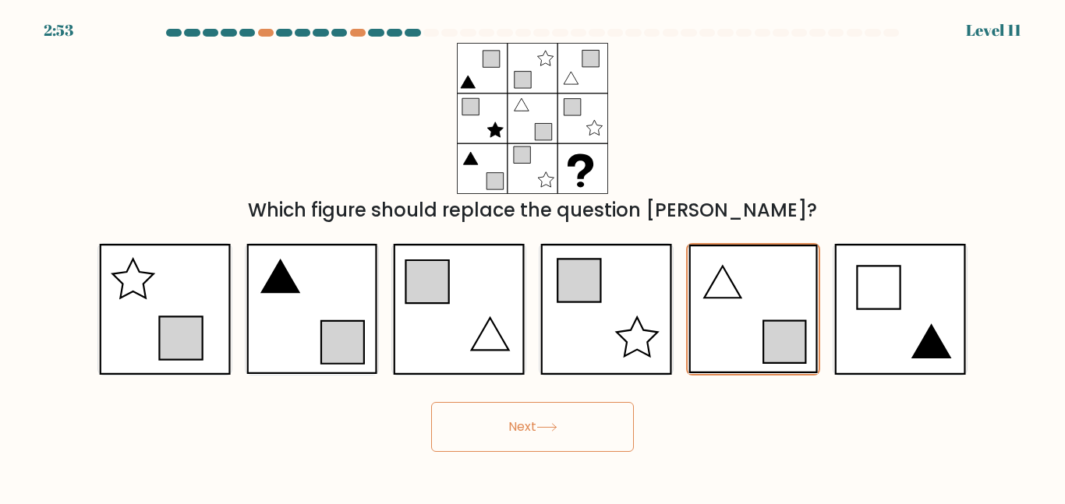
click at [559, 412] on button "Next" at bounding box center [532, 427] width 203 height 50
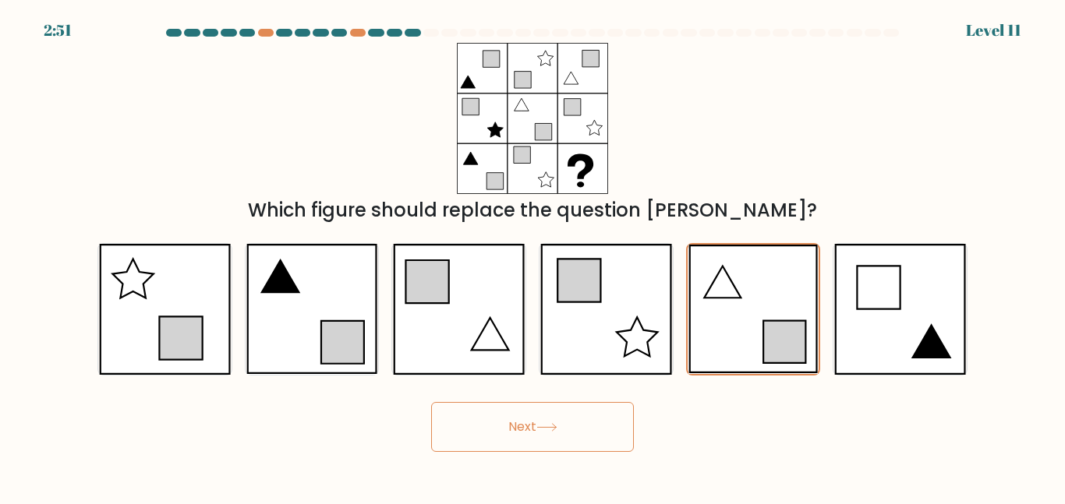
click at [562, 415] on button "Next" at bounding box center [532, 427] width 203 height 50
drag, startPoint x: 562, startPoint y: 415, endPoint x: 570, endPoint y: 417, distance: 8.1
click at [570, 417] on button "Next" at bounding box center [532, 427] width 203 height 50
click at [572, 418] on button "Next" at bounding box center [532, 427] width 203 height 50
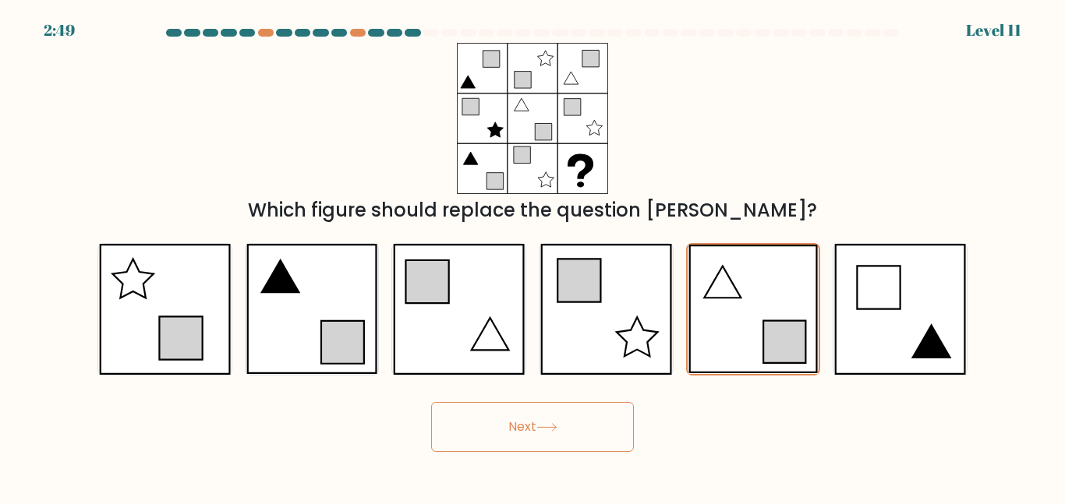
click at [570, 420] on button "Next" at bounding box center [532, 427] width 203 height 50
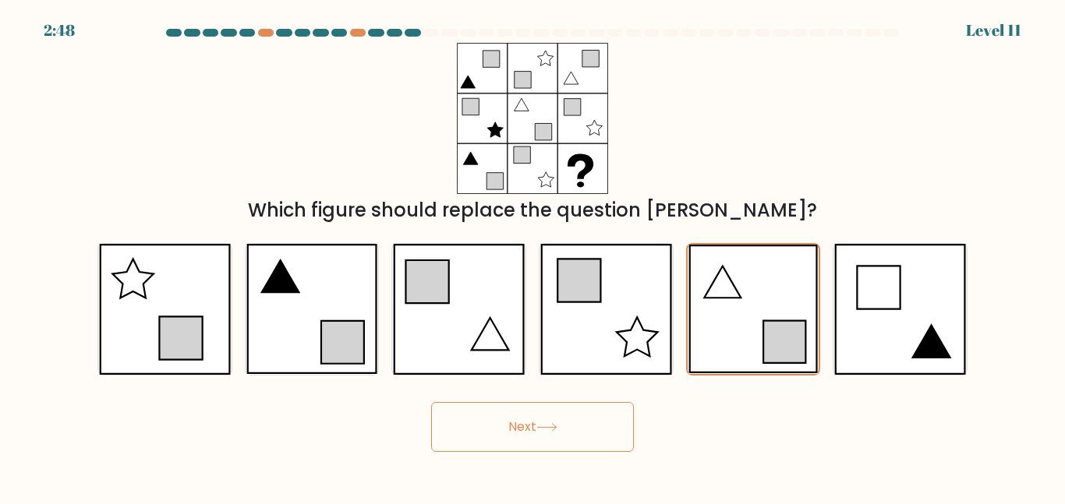
click at [570, 420] on button "Next" at bounding box center [532, 427] width 203 height 50
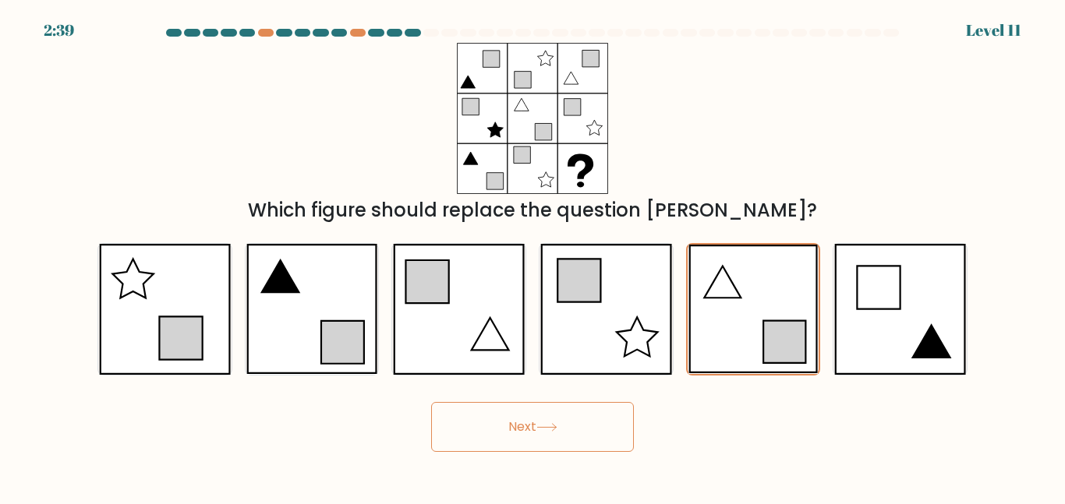
click at [570, 420] on button "Next" at bounding box center [532, 427] width 203 height 50
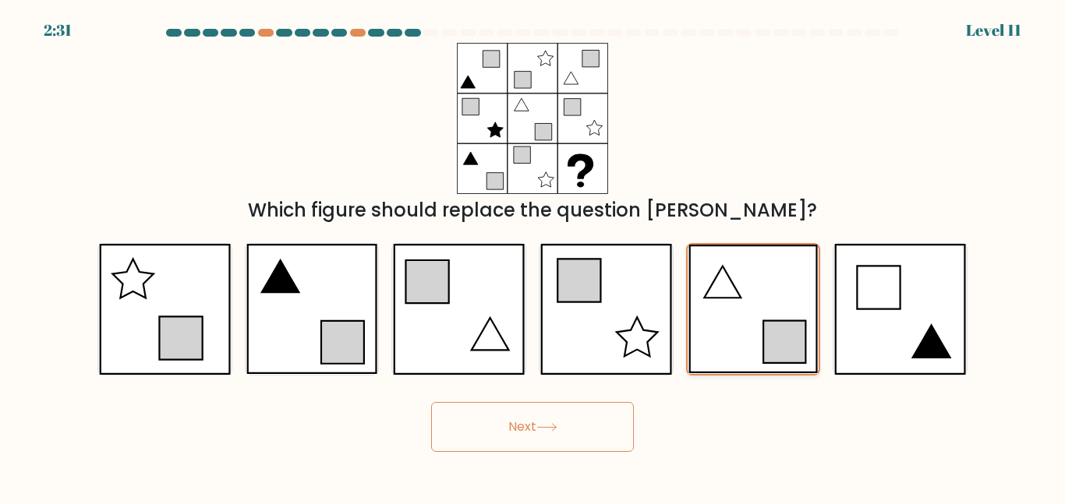
click at [764, 287] on icon at bounding box center [753, 309] width 129 height 129
click at [533, 257] on input "e." at bounding box center [533, 255] width 1 height 4
click at [497, 431] on button "Next" at bounding box center [532, 427] width 203 height 50
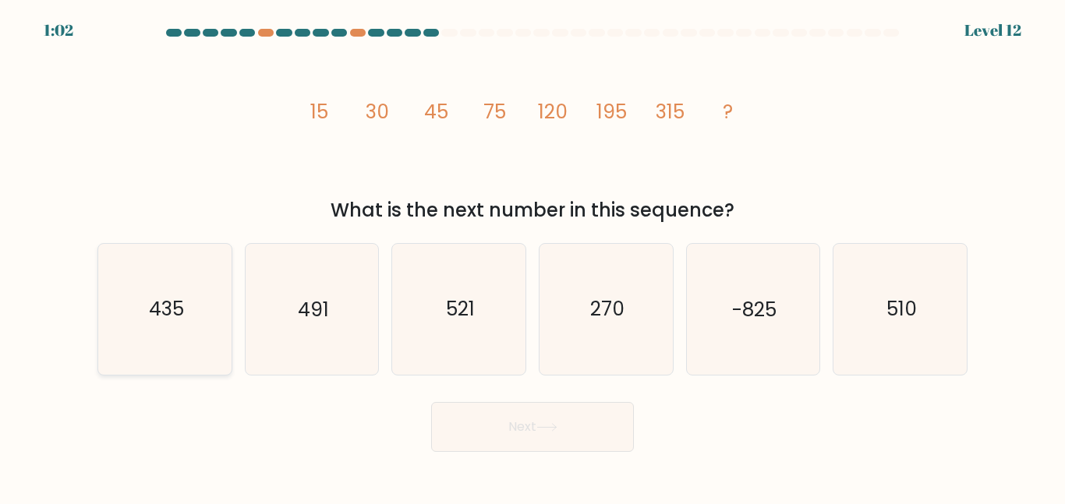
click at [188, 310] on icon "435" at bounding box center [165, 309] width 130 height 130
click at [533, 257] on input "a. 435" at bounding box center [533, 255] width 1 height 4
radio input "true"
click at [487, 428] on button "Next" at bounding box center [532, 427] width 203 height 50
click at [551, 427] on icon at bounding box center [546, 427] width 21 height 9
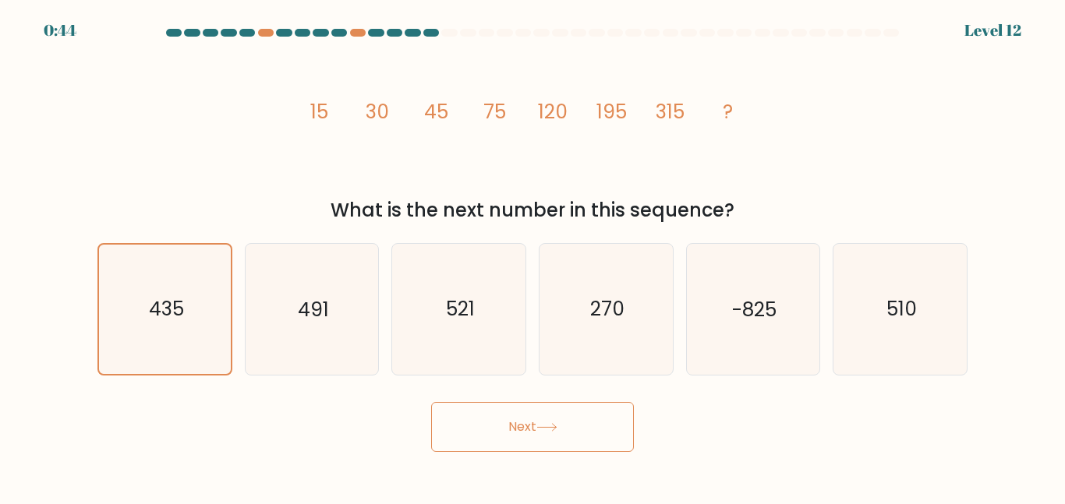
click at [551, 427] on icon at bounding box center [546, 427] width 21 height 9
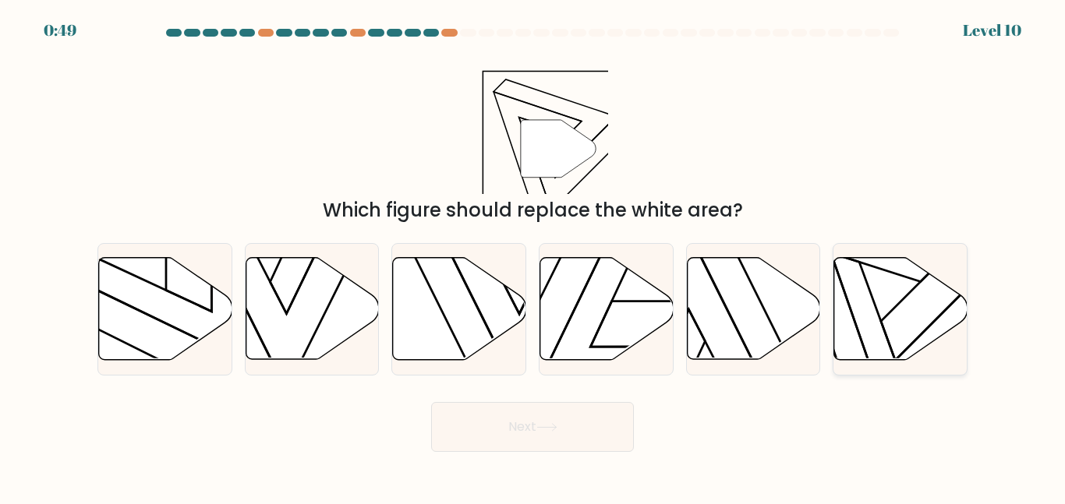
click at [908, 330] on icon at bounding box center [900, 309] width 133 height 102
click at [533, 257] on input "f." at bounding box center [533, 255] width 1 height 4
radio input "true"
drag, startPoint x: 586, startPoint y: 426, endPoint x: 501, endPoint y: 431, distance: 84.4
click at [501, 431] on button "Next" at bounding box center [532, 427] width 203 height 50
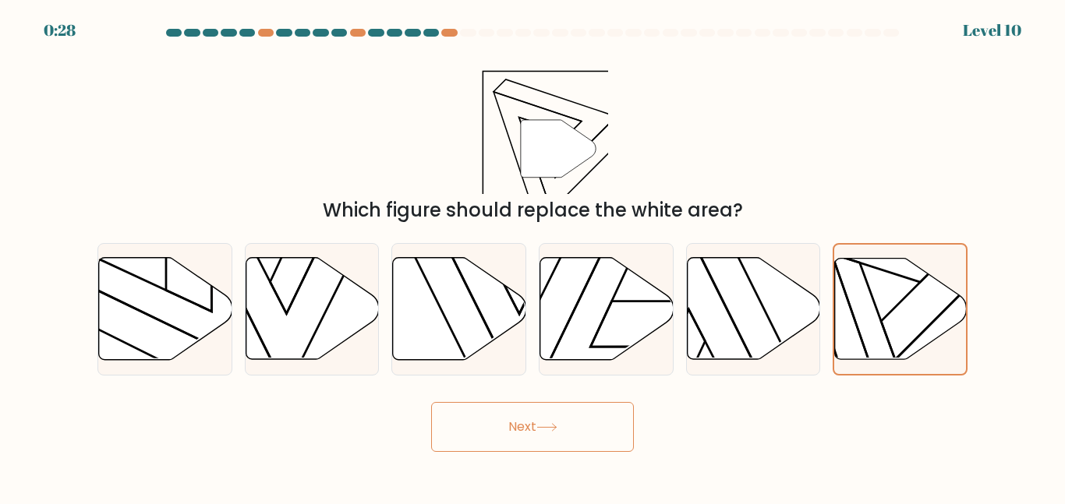
click at [501, 431] on button "Next" at bounding box center [532, 427] width 203 height 50
click at [504, 438] on button "Next" at bounding box center [532, 427] width 203 height 50
